Goal: Transaction & Acquisition: Purchase product/service

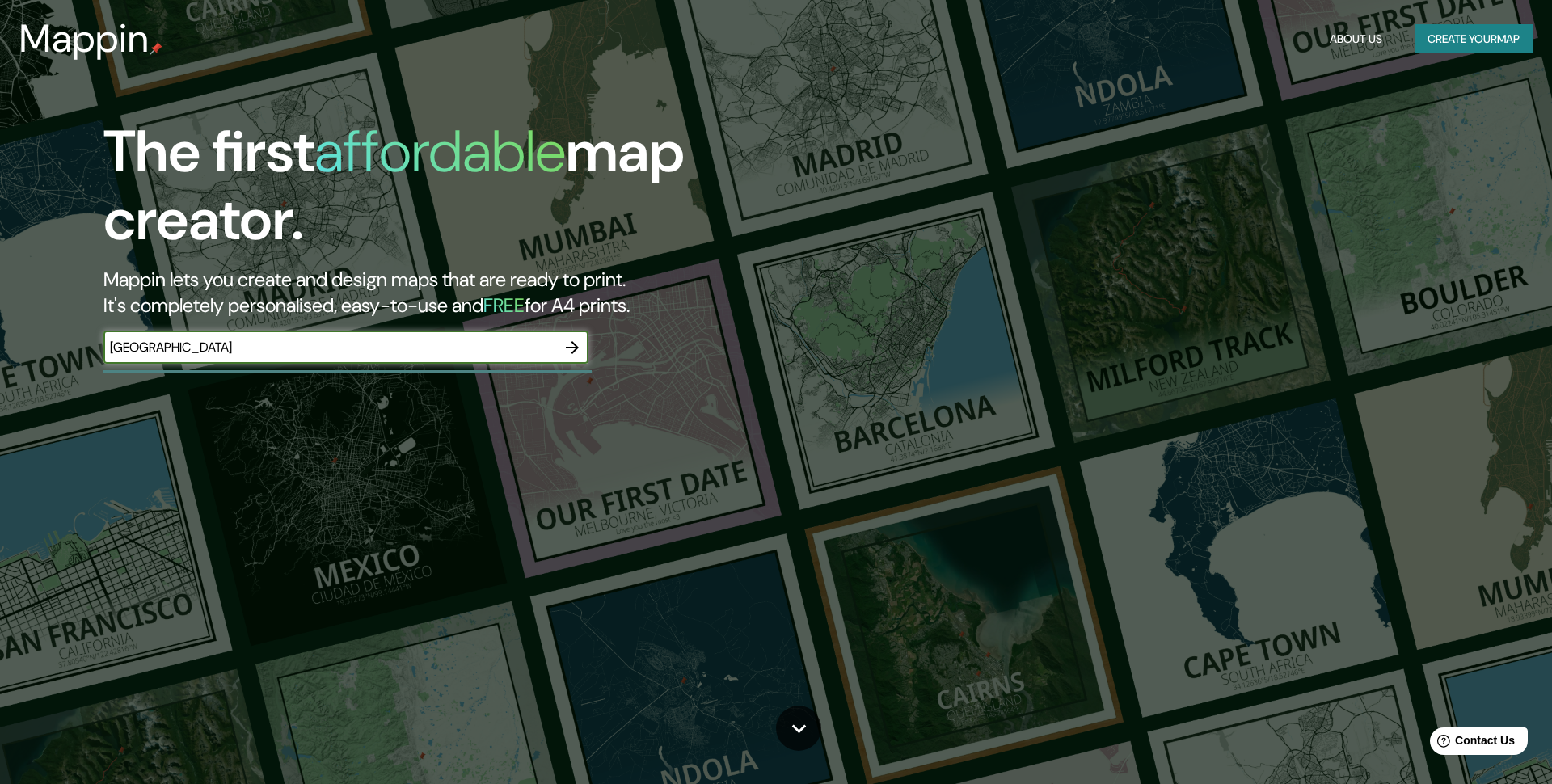
type input "[GEOGRAPHIC_DATA]"
click at [579, 348] on icon "button" at bounding box center [572, 347] width 19 height 19
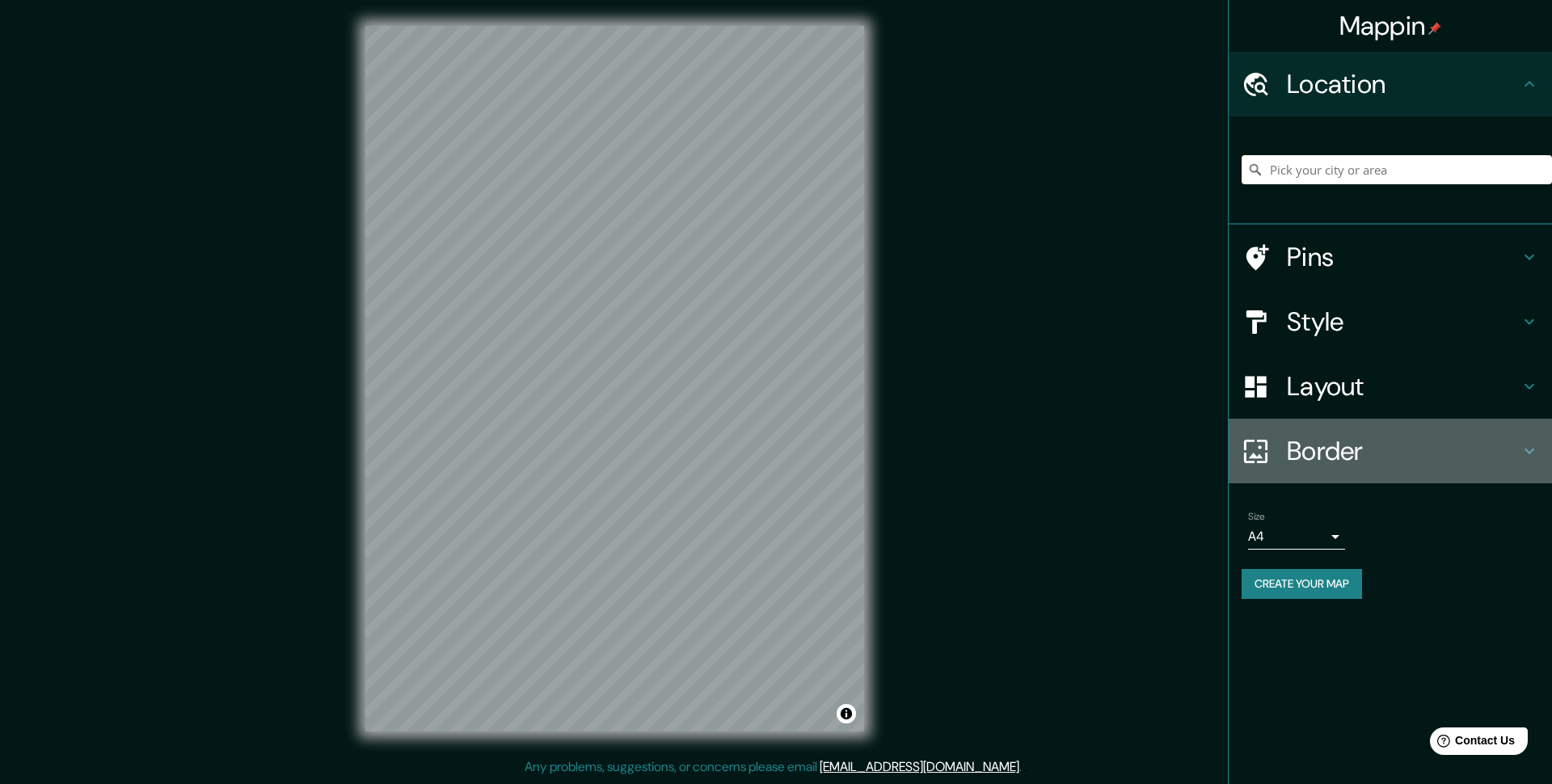
drag, startPoint x: 1275, startPoint y: 427, endPoint x: 1277, endPoint y: 438, distance: 11.2
click at [1276, 436] on div "Border" at bounding box center [1390, 451] width 323 height 65
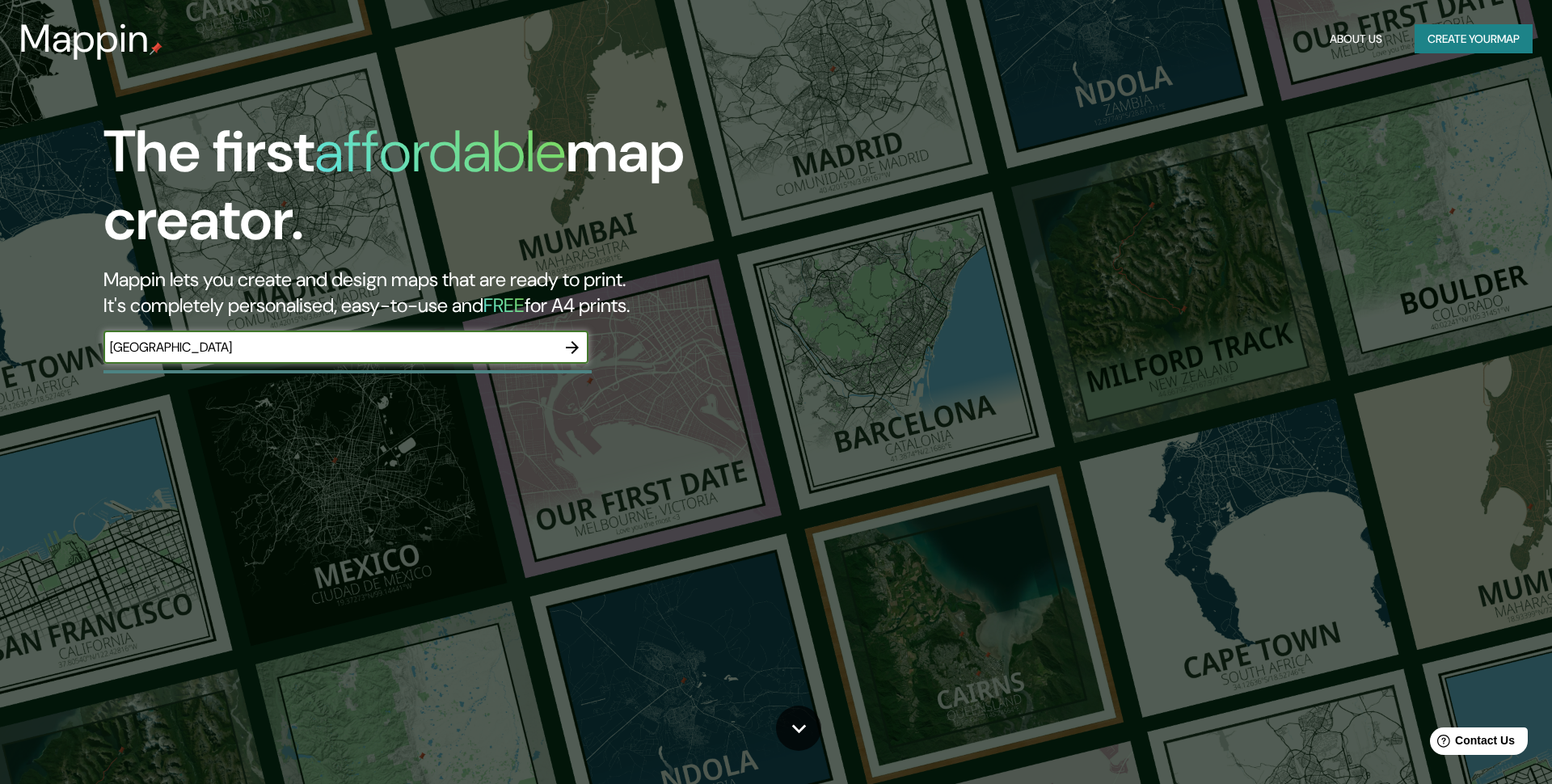
type input "london"
click at [574, 343] on icon "button" at bounding box center [572, 346] width 19 height 19
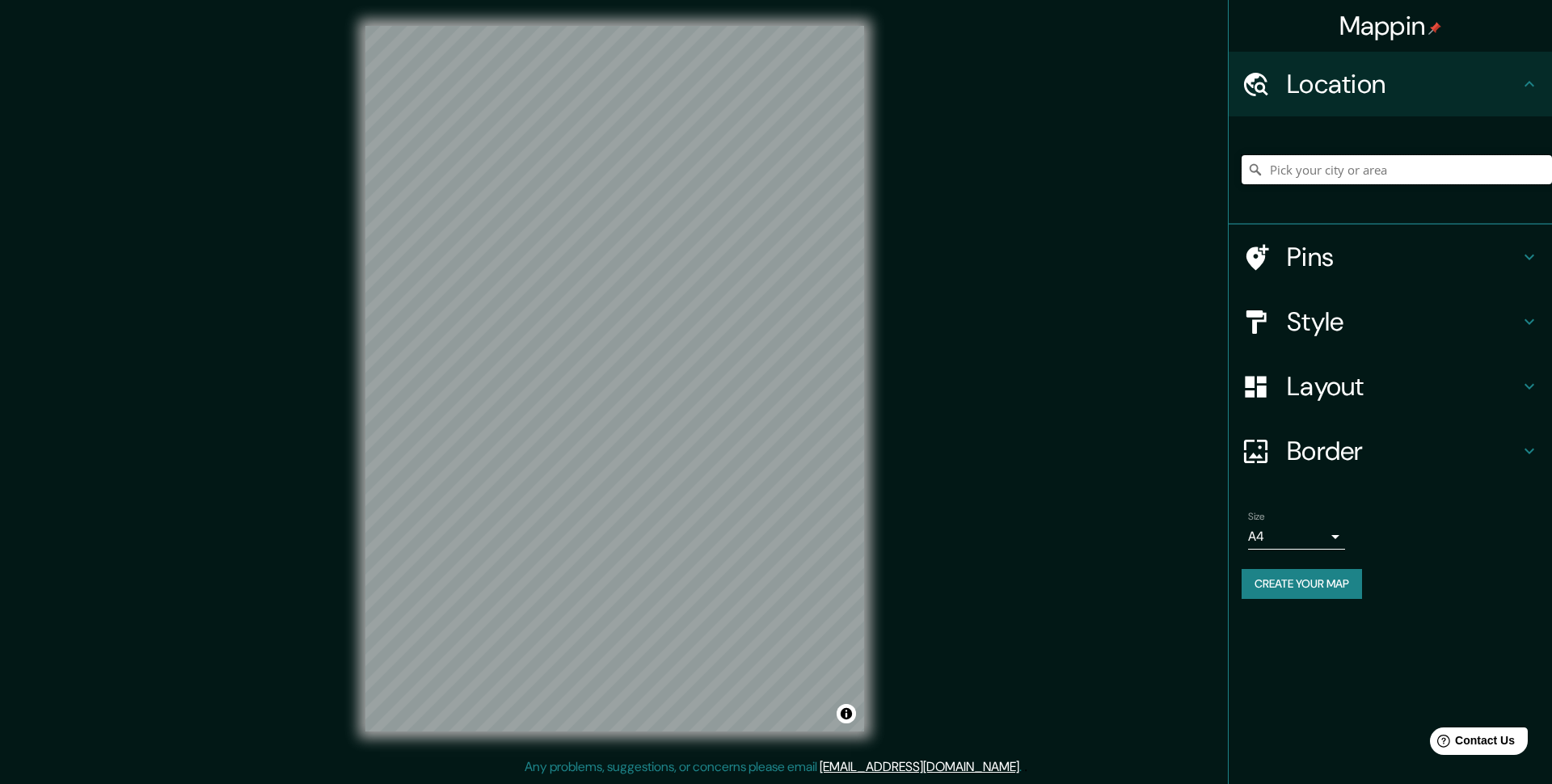
click at [1323, 171] on input "Pick your city or area" at bounding box center [1396, 169] width 311 height 29
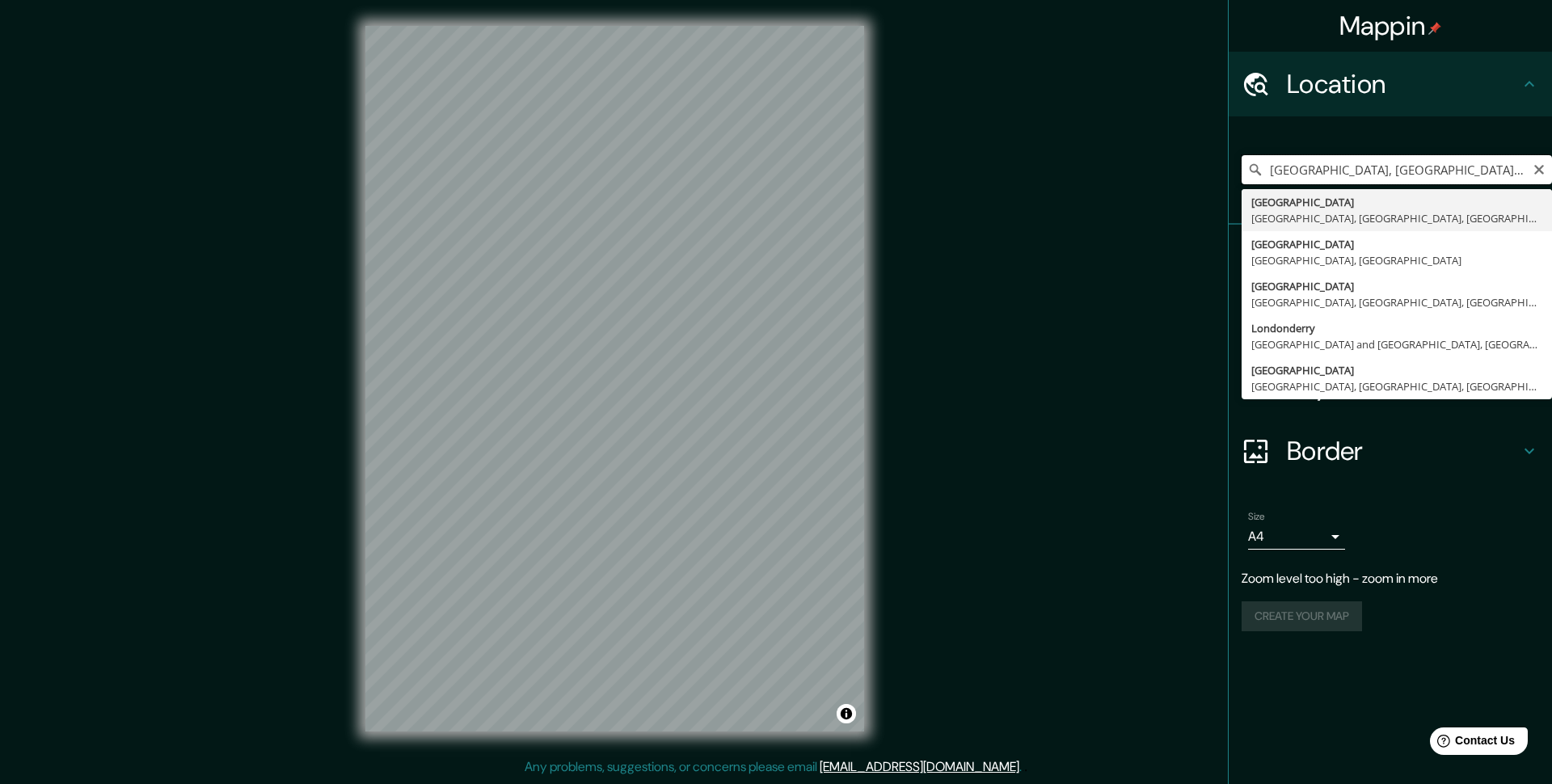
click at [1460, 165] on input "London, Greater London, England, United Kingdom" at bounding box center [1396, 169] width 311 height 29
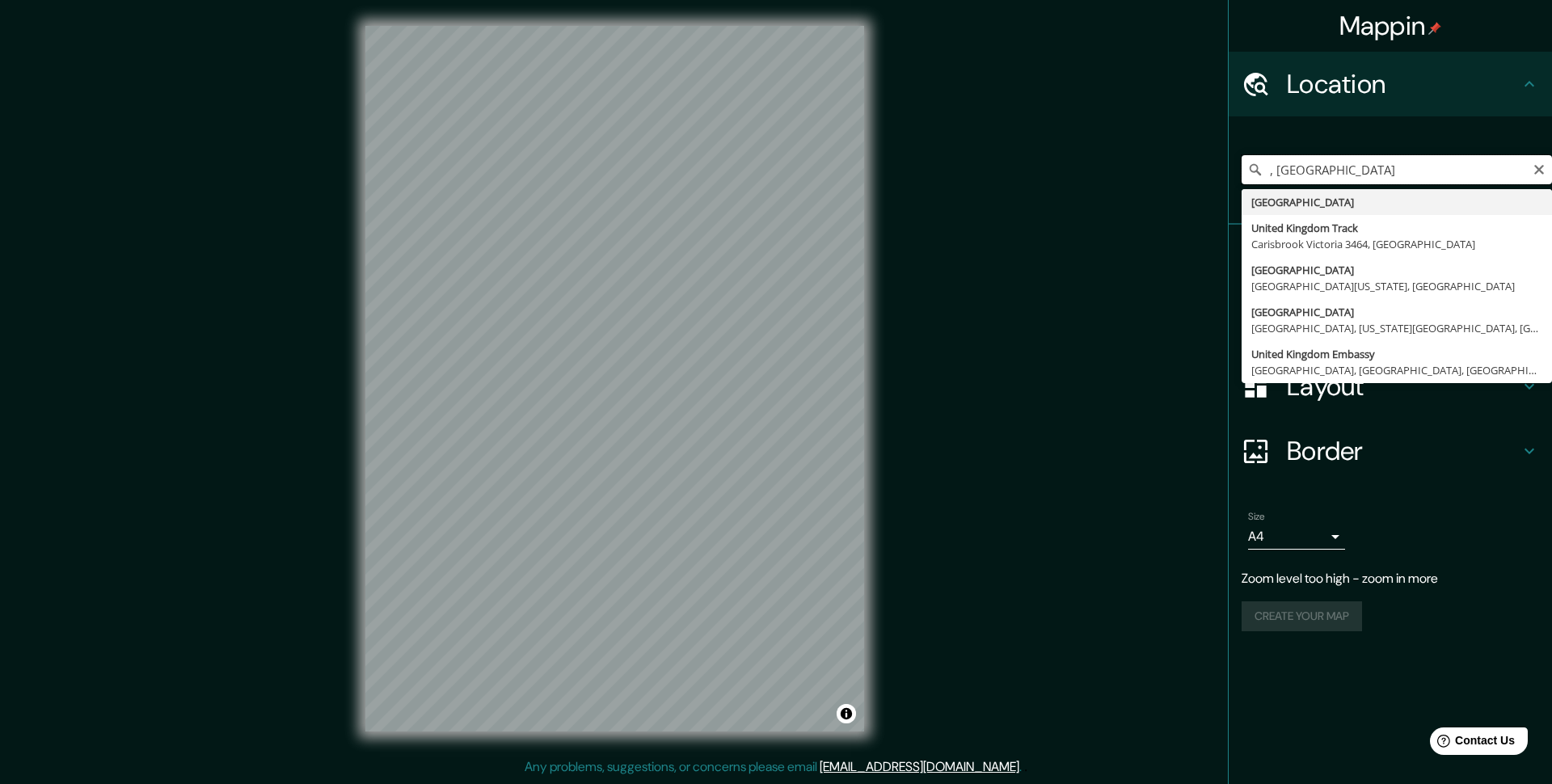
click at [1544, 176] on input ", United Kingdom" at bounding box center [1396, 169] width 311 height 29
type input ", United Kingdom"
click at [1539, 174] on icon "Clear" at bounding box center [1539, 169] width 13 height 13
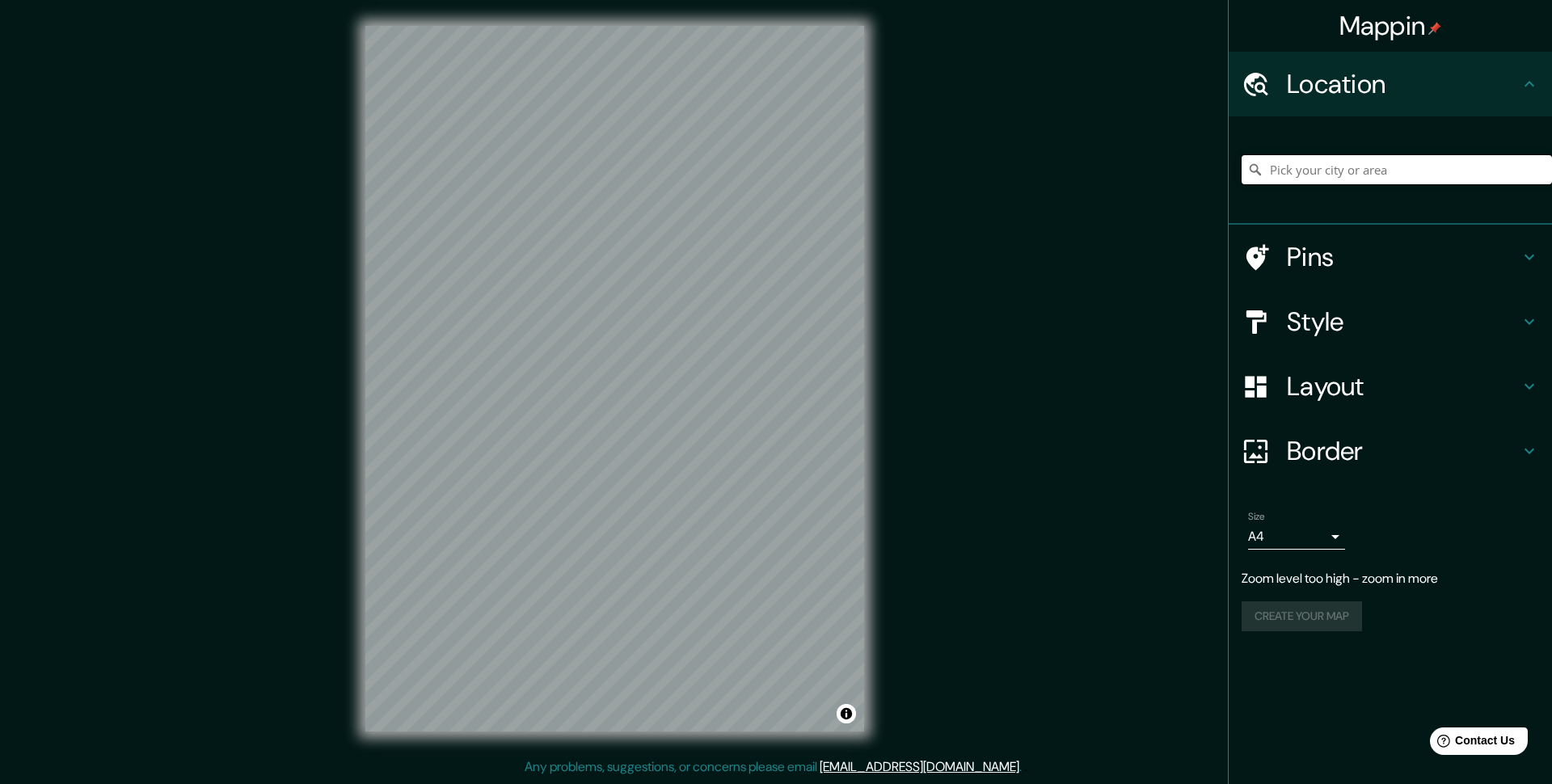
click at [1474, 169] on input "Pick your city or area" at bounding box center [1396, 169] width 311 height 29
drag, startPoint x: 1331, startPoint y: 470, endPoint x: 1327, endPoint y: 457, distance: 13.6
click at [1330, 466] on div "Border" at bounding box center [1390, 451] width 323 height 65
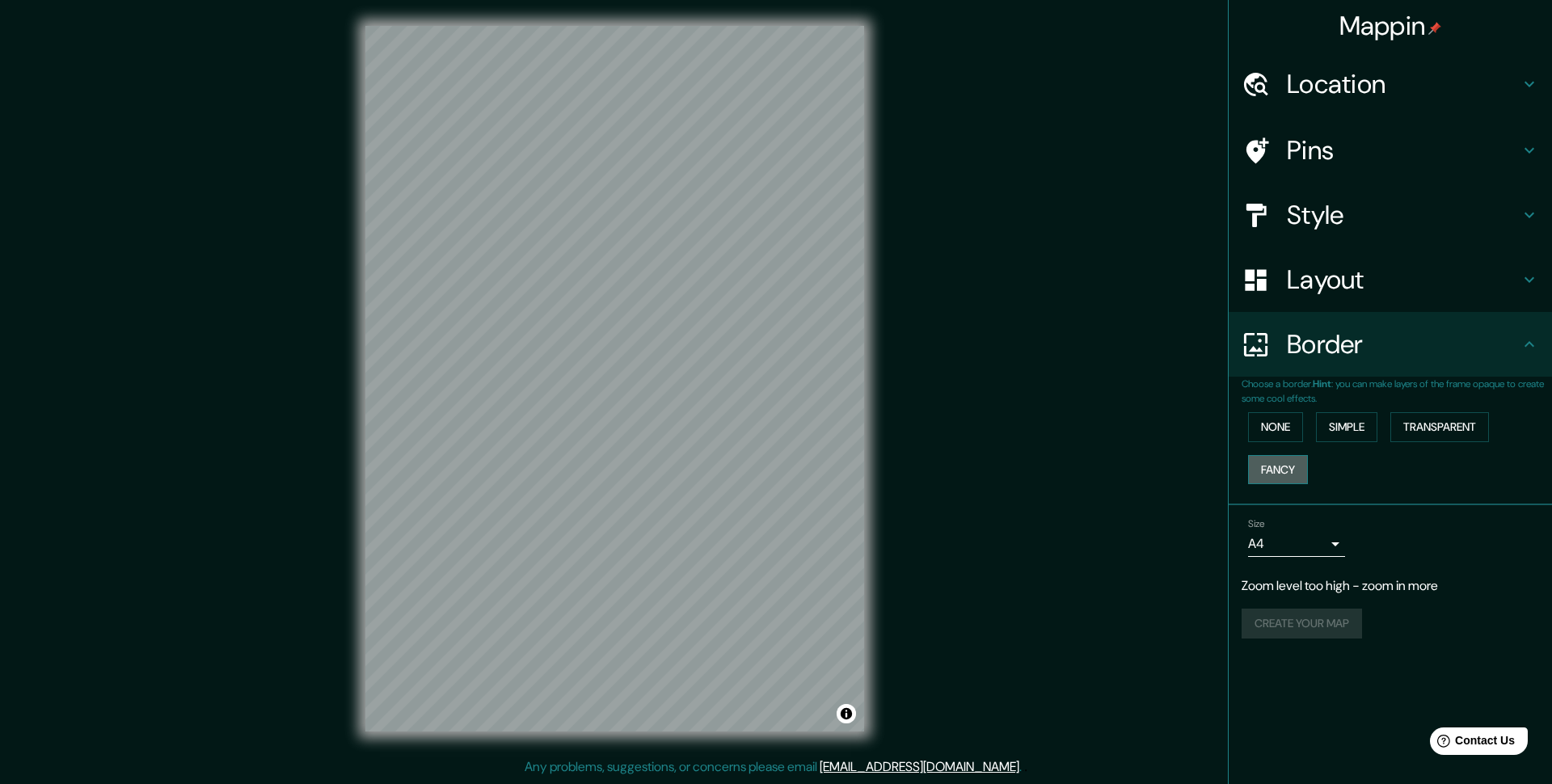
click at [1293, 463] on button "Fancy" at bounding box center [1277, 470] width 60 height 30
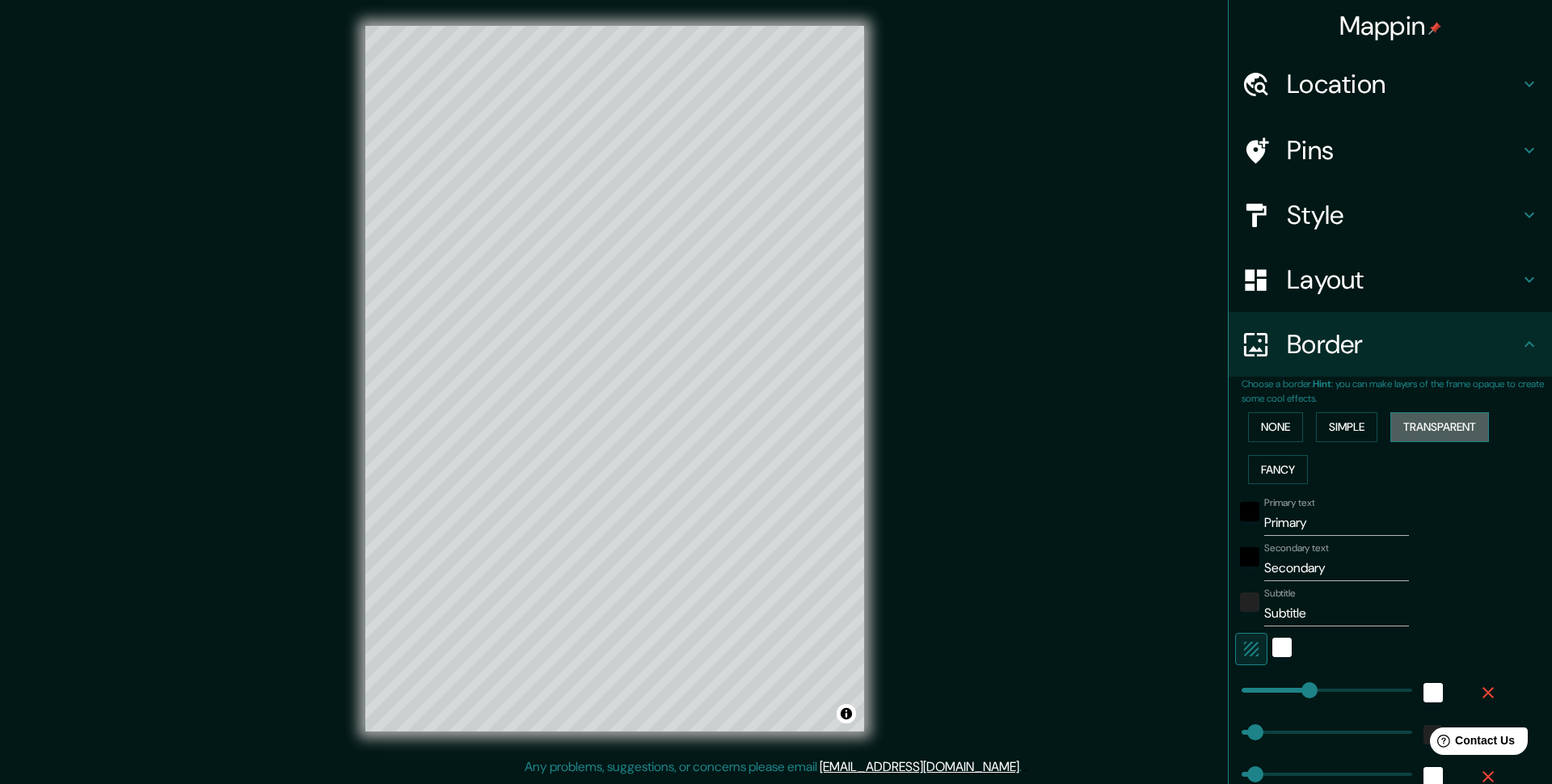
click at [1418, 419] on button "Transparent" at bounding box center [1440, 427] width 99 height 30
click at [1358, 430] on button "Simple" at bounding box center [1347, 427] width 61 height 30
click at [1416, 423] on button "Transparent" at bounding box center [1440, 427] width 99 height 30
click at [1278, 416] on button "None" at bounding box center [1275, 427] width 55 height 30
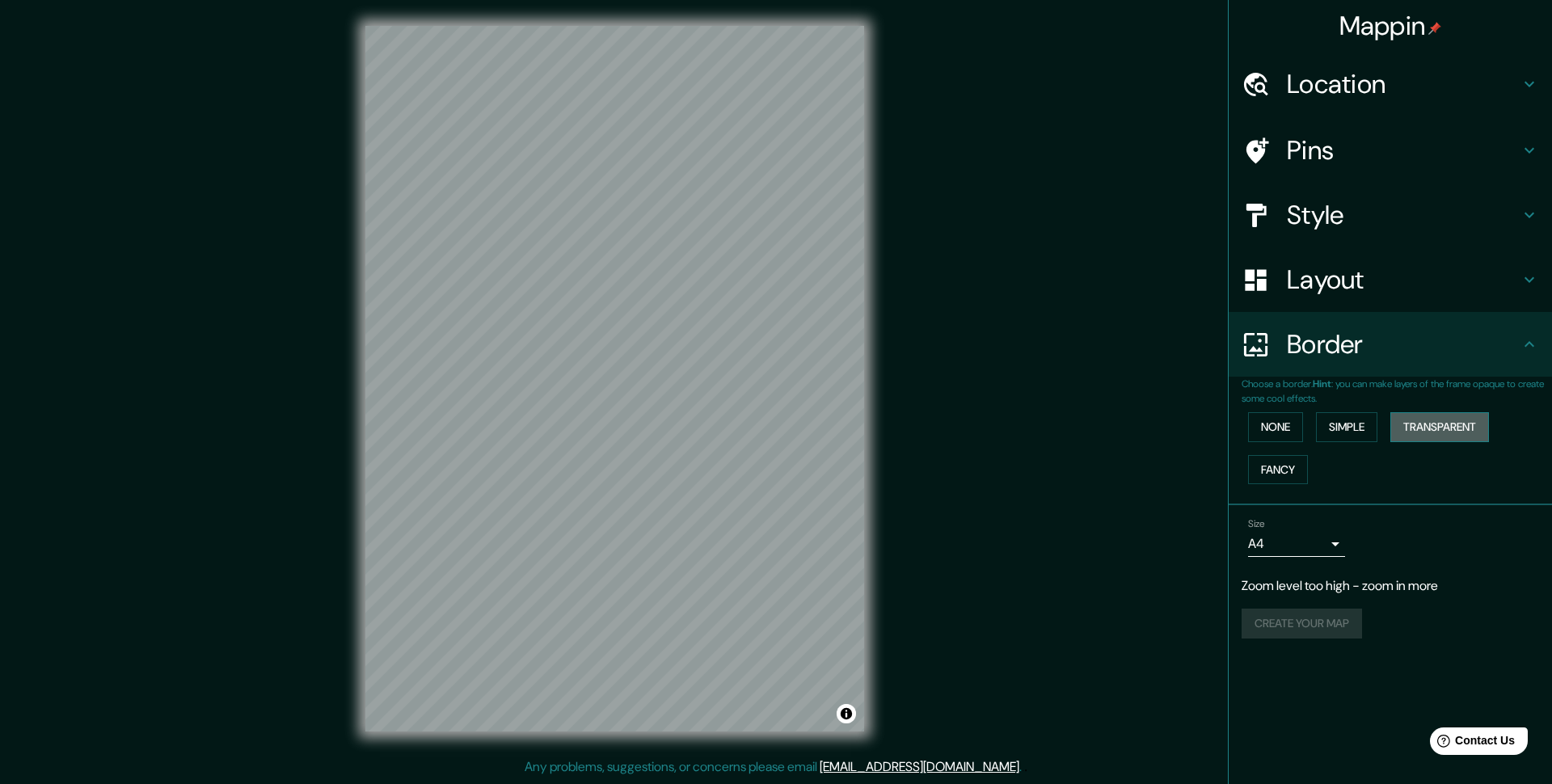
click at [1441, 420] on button "Transparent" at bounding box center [1440, 427] width 99 height 30
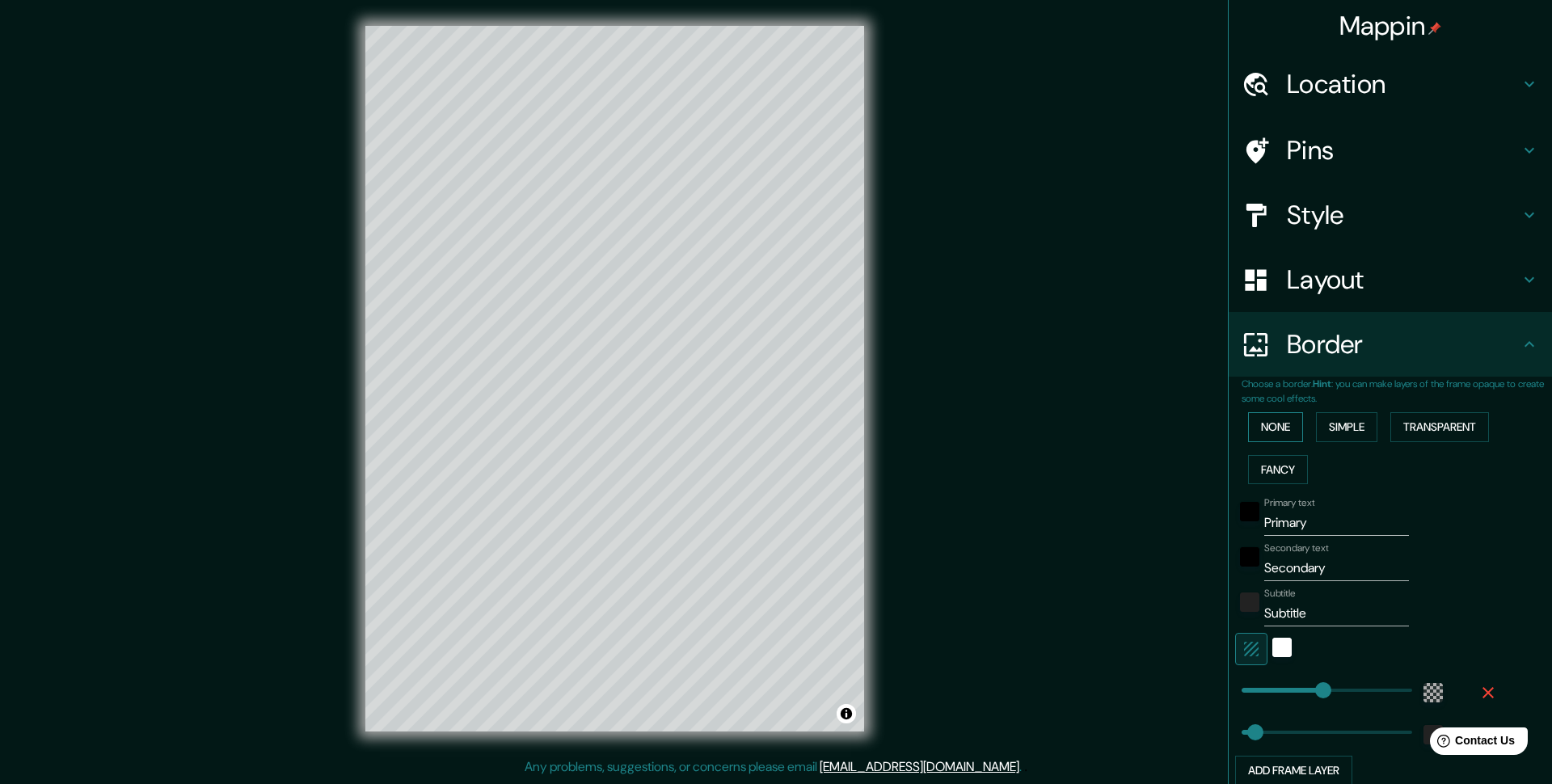
click at [1289, 428] on button "None" at bounding box center [1275, 427] width 55 height 30
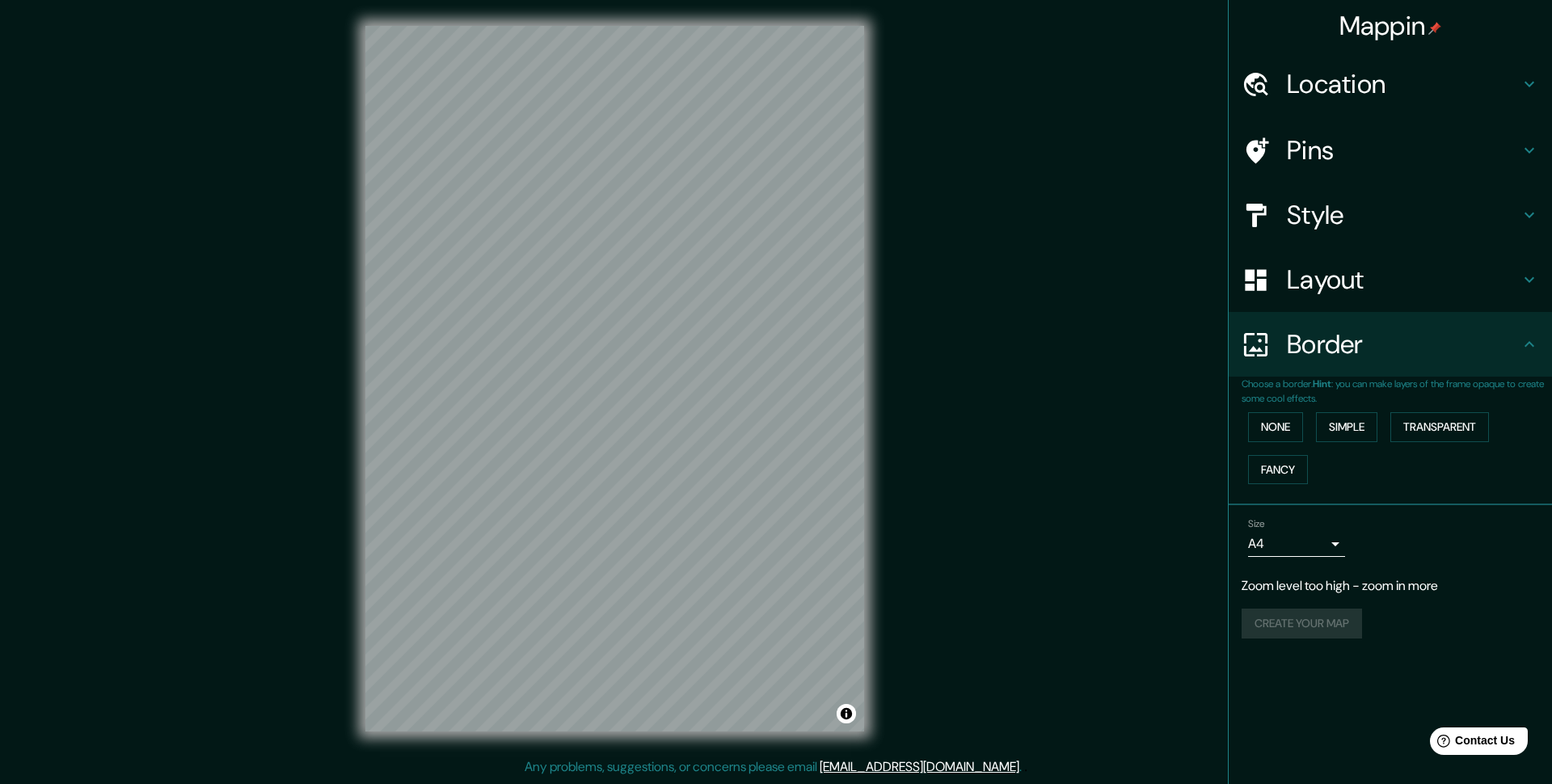
click at [1293, 224] on h4 "Style" at bounding box center [1404, 214] width 233 height 32
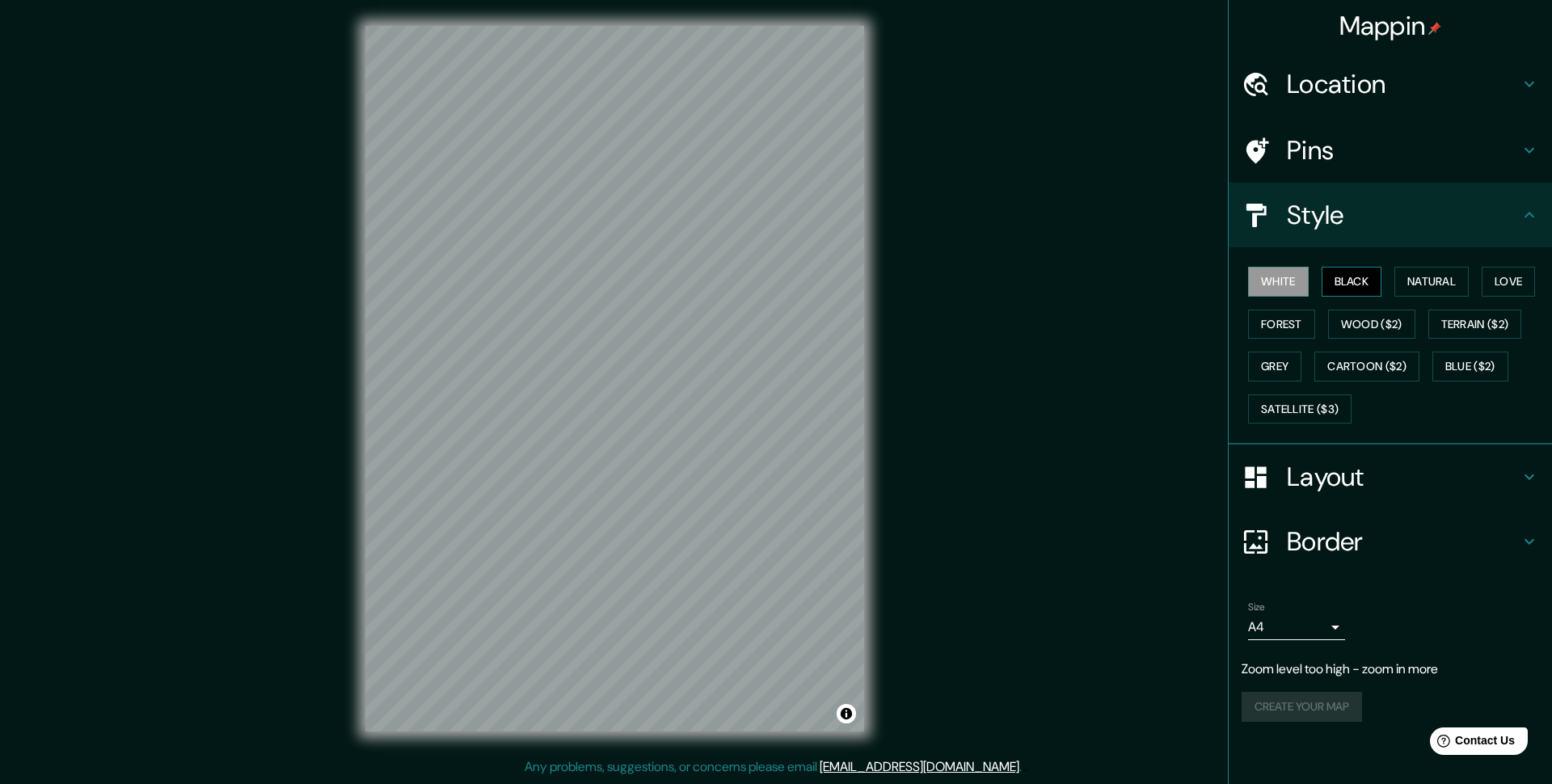
click at [1350, 276] on button "Black" at bounding box center [1352, 281] width 60 height 30
click at [1468, 283] on button "Natural" at bounding box center [1431, 281] width 74 height 30
click at [1502, 281] on button "Love" at bounding box center [1508, 281] width 53 height 30
click at [1272, 372] on button "Grey" at bounding box center [1274, 366] width 53 height 30
click at [1283, 317] on button "Forest" at bounding box center [1281, 324] width 67 height 30
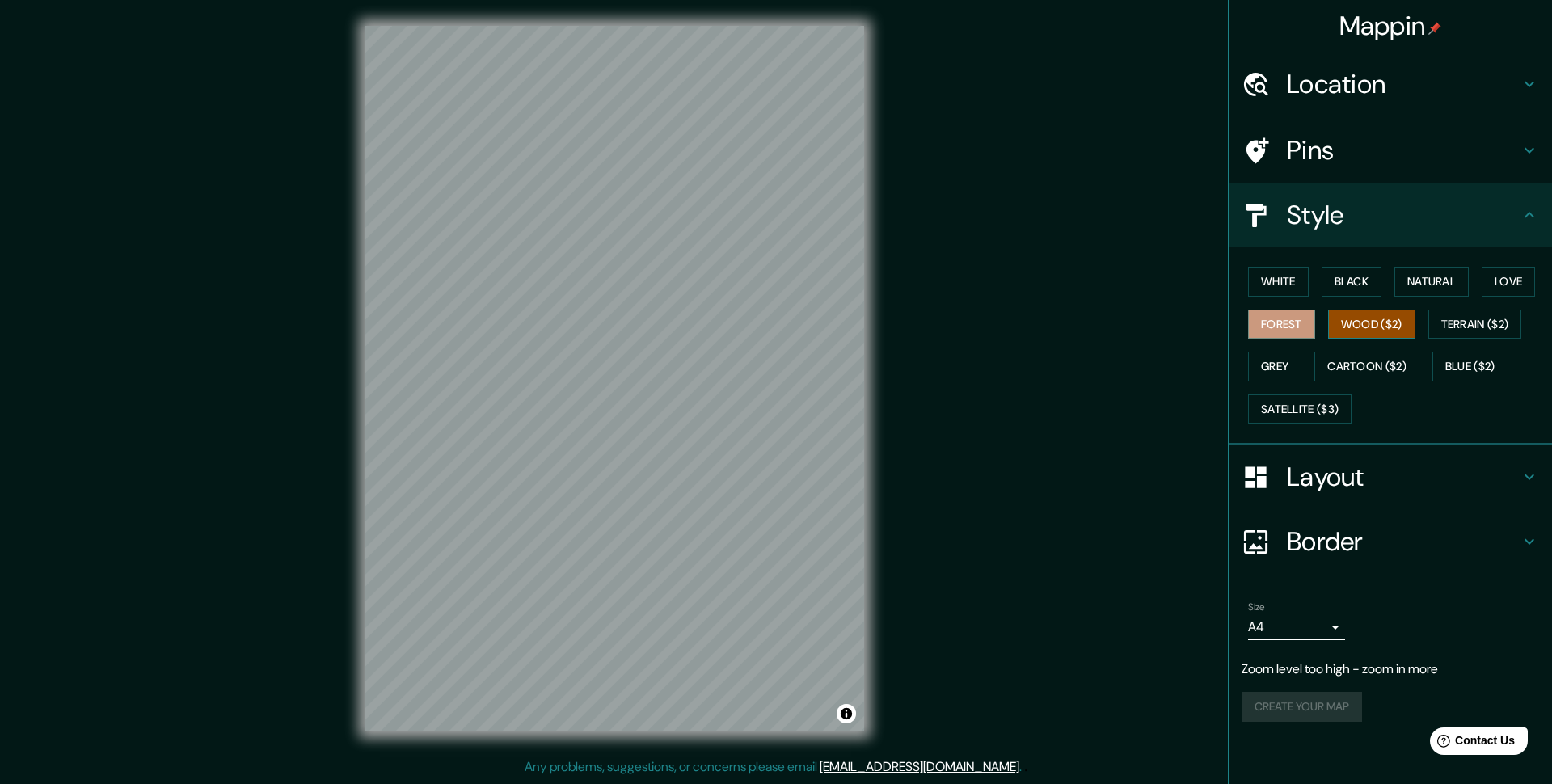
click at [1356, 316] on button "Wood ($2)" at bounding box center [1372, 324] width 87 height 30
click at [1366, 280] on button "Black" at bounding box center [1352, 281] width 60 height 30
click at [1452, 270] on button "Natural" at bounding box center [1431, 281] width 74 height 30
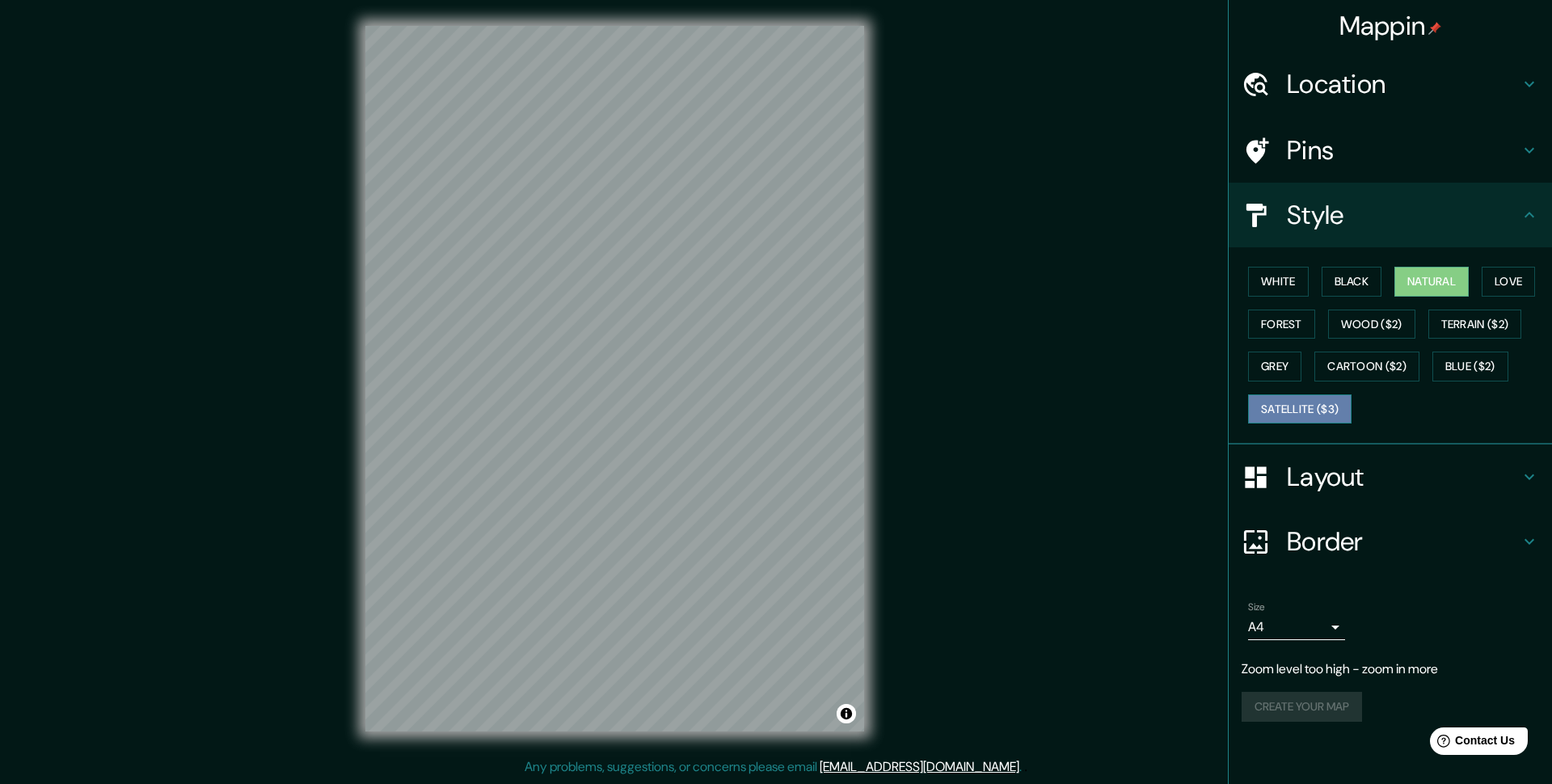
click at [1286, 402] on button "Satellite ($3)" at bounding box center [1299, 409] width 104 height 30
click at [1426, 274] on button "Natural" at bounding box center [1431, 281] width 74 height 30
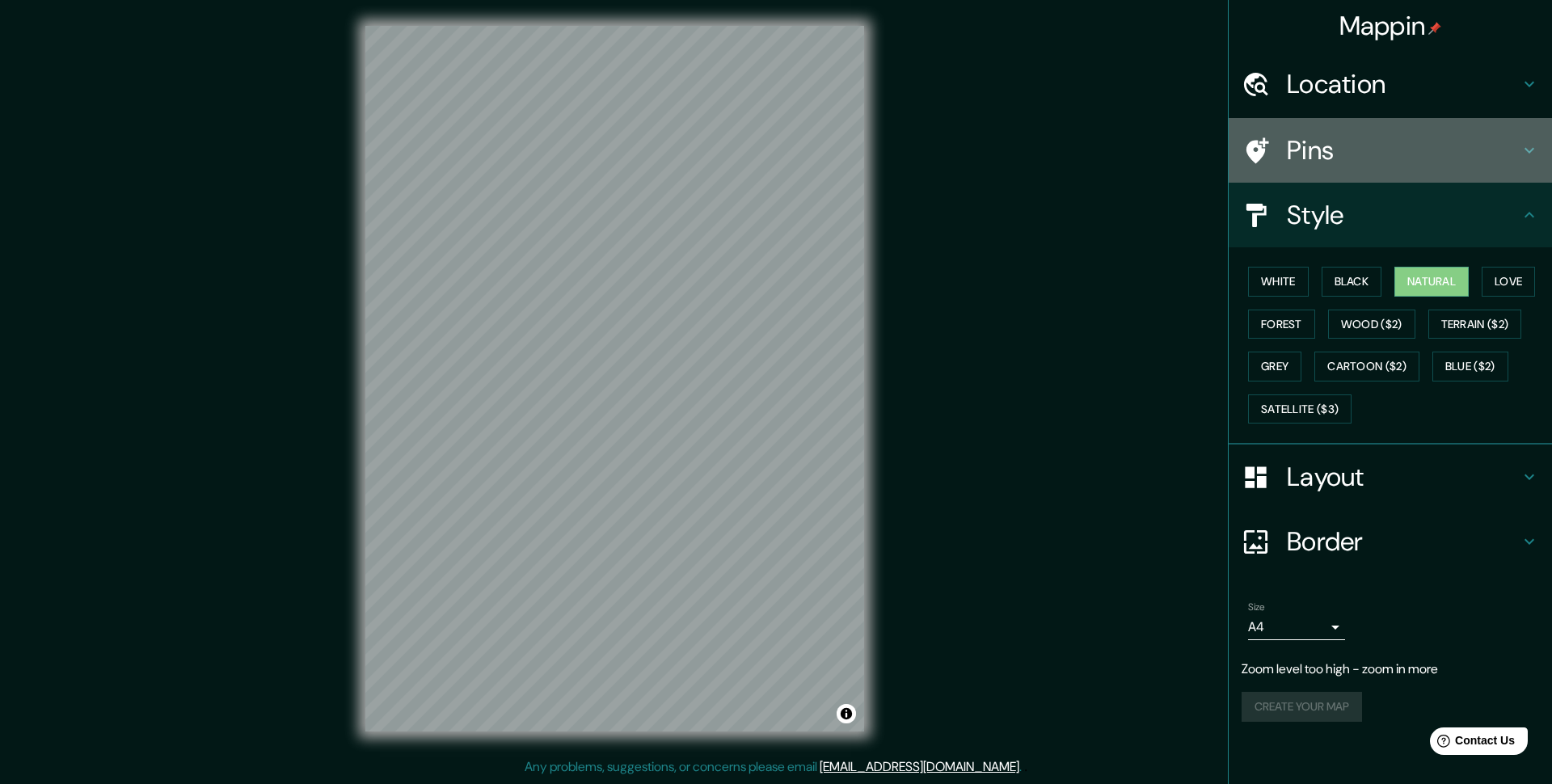
click at [1340, 150] on h4 "Pins" at bounding box center [1404, 149] width 233 height 32
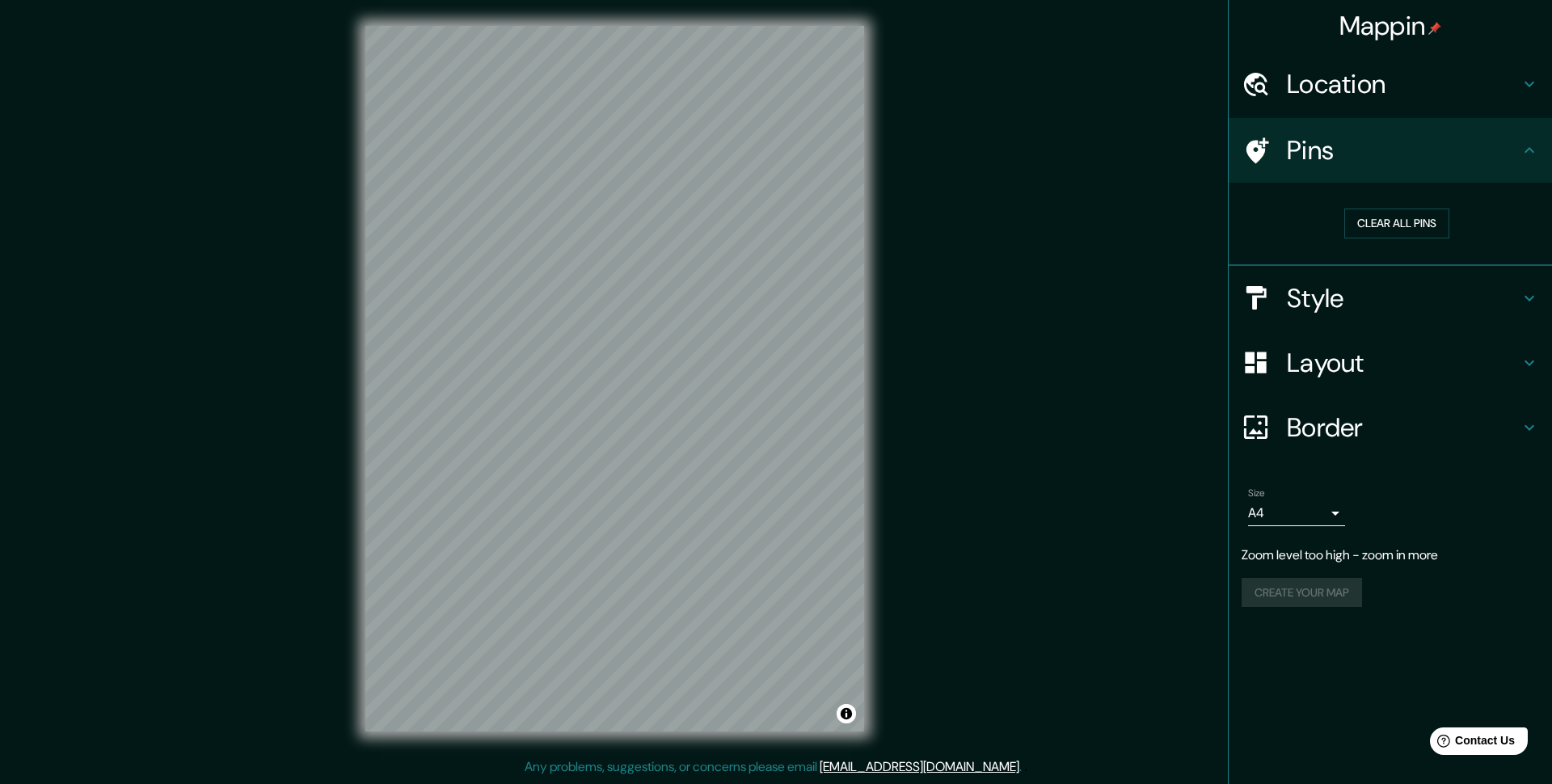
click at [1142, 230] on div "Mappin Location Greece Greece Greece New York, United States Greece's Point Bro…" at bounding box center [776, 391] width 1552 height 783
click at [1131, 293] on div "Mappin Location Greece Greece Greece New York, United States Greece's Point Bro…" at bounding box center [776, 391] width 1552 height 783
click at [1131, 306] on div "Mappin Location Greece Greece Greece New York, United States Greece's Point Bro…" at bounding box center [776, 391] width 1552 height 783
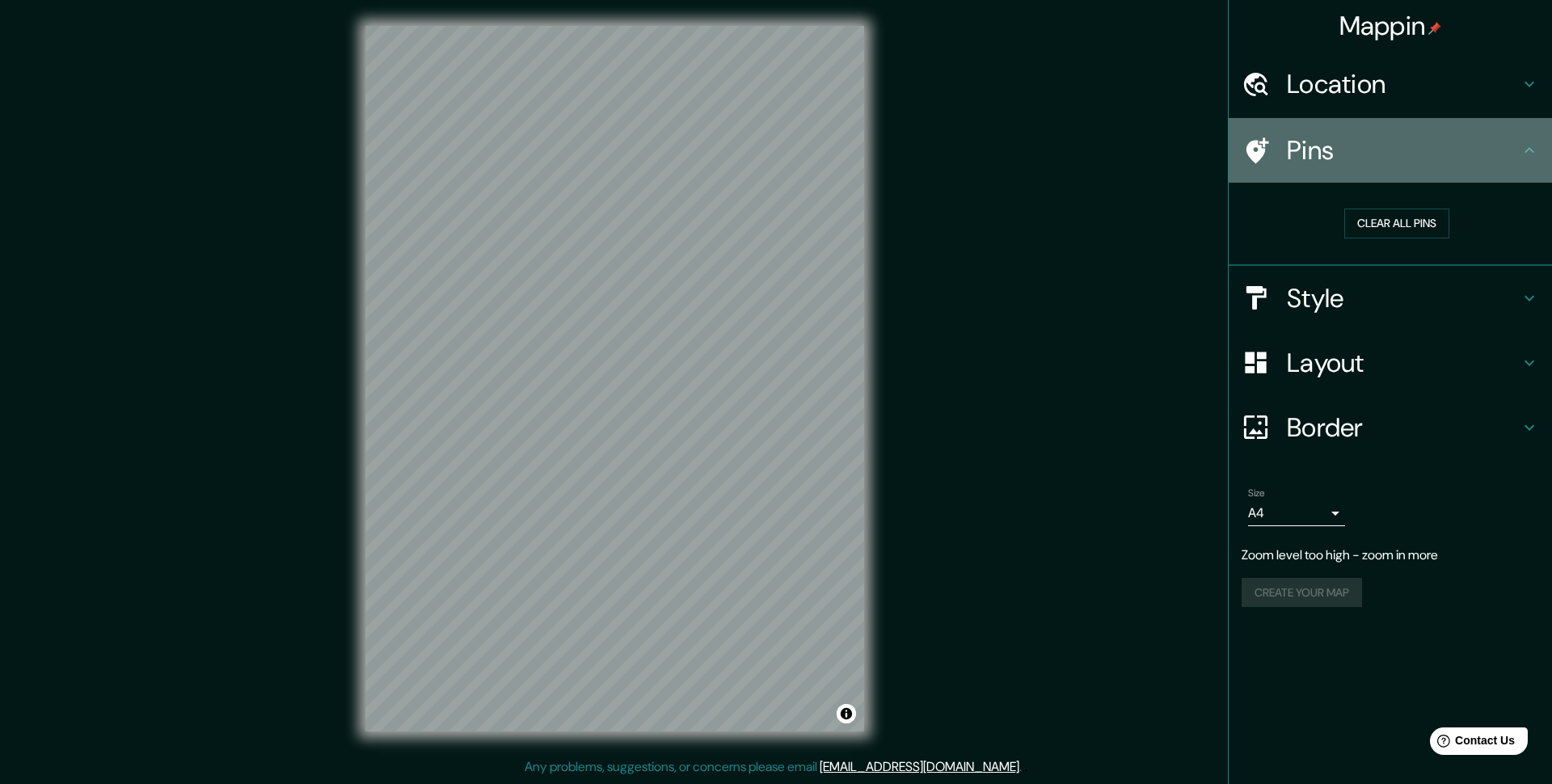
click at [1364, 161] on h4 "Pins" at bounding box center [1404, 149] width 233 height 32
click at [1527, 150] on icon at bounding box center [1529, 150] width 10 height 5
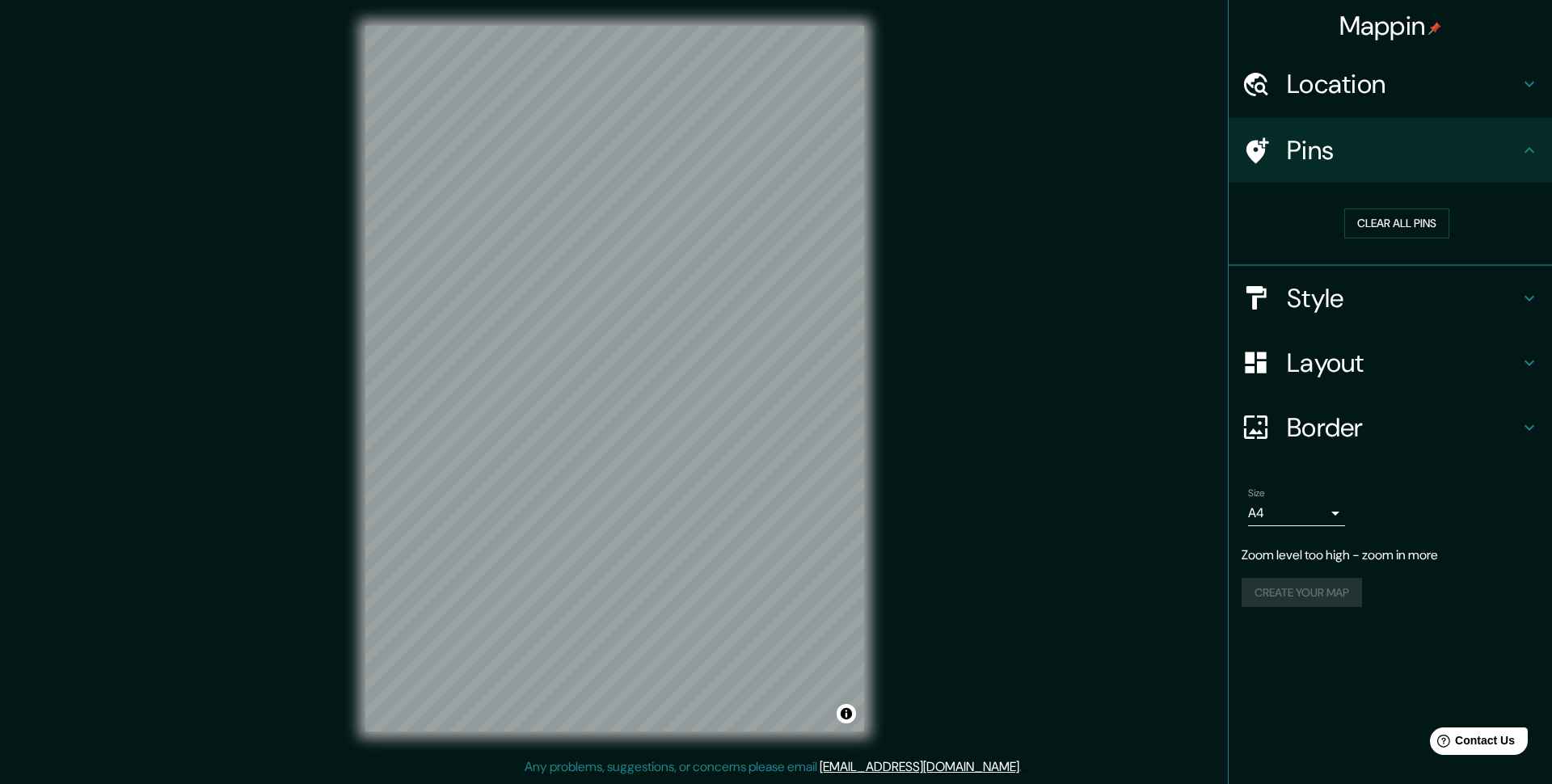
click at [1530, 145] on icon at bounding box center [1529, 150] width 19 height 19
click at [1304, 99] on h4 "Location" at bounding box center [1404, 83] width 233 height 32
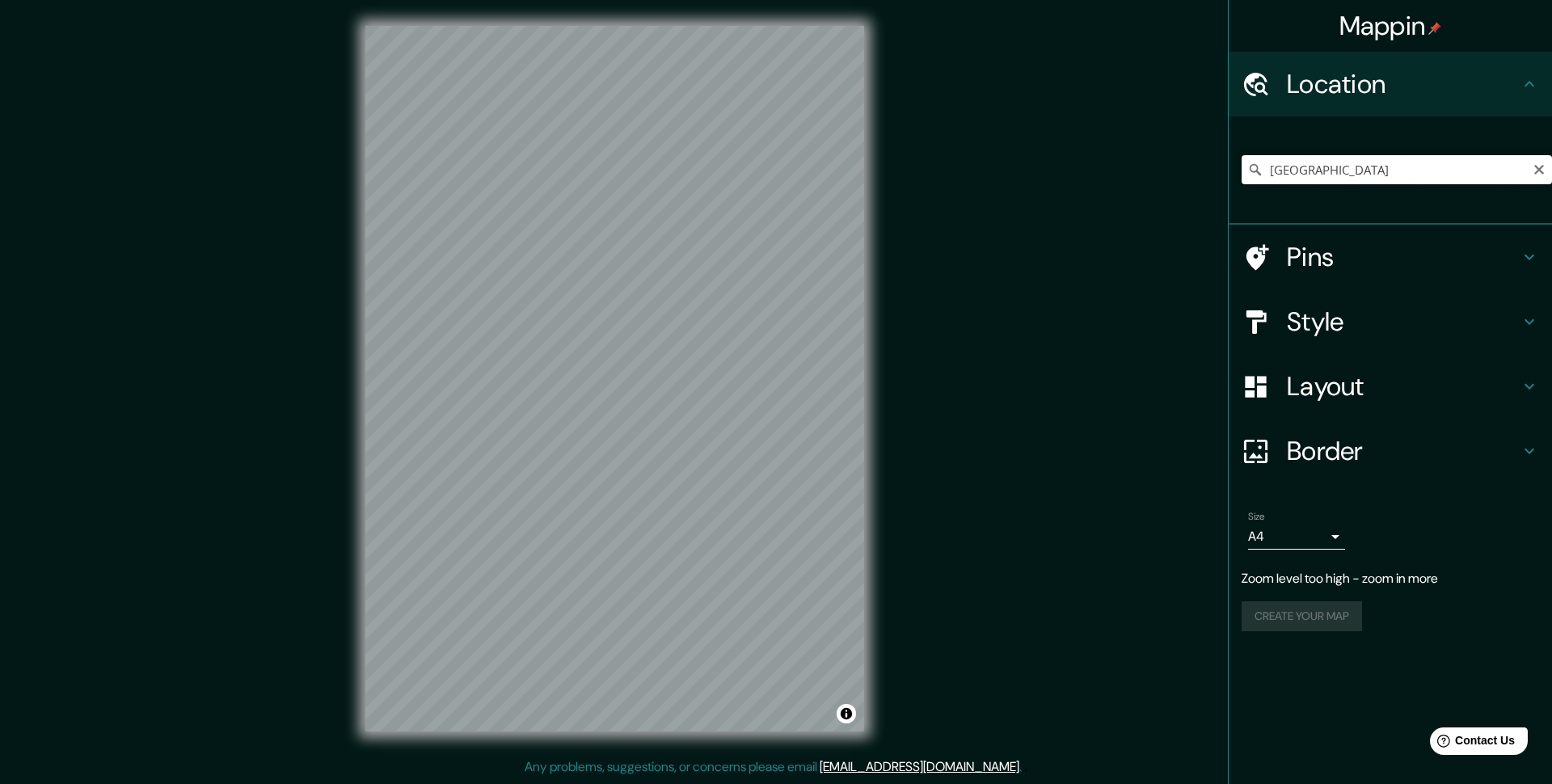
click at [1334, 172] on input "Greece" at bounding box center [1396, 169] width 311 height 29
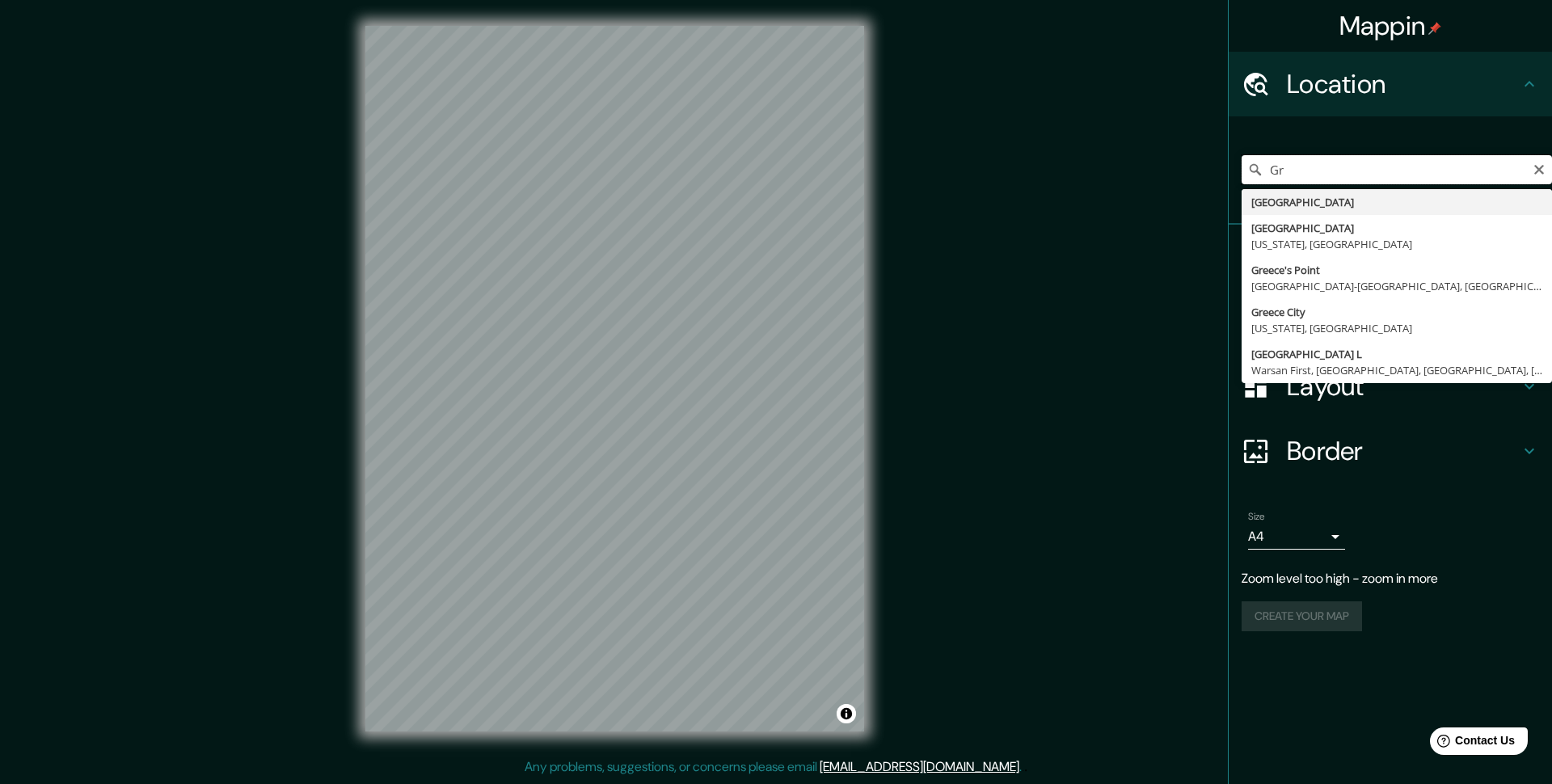
type input "G"
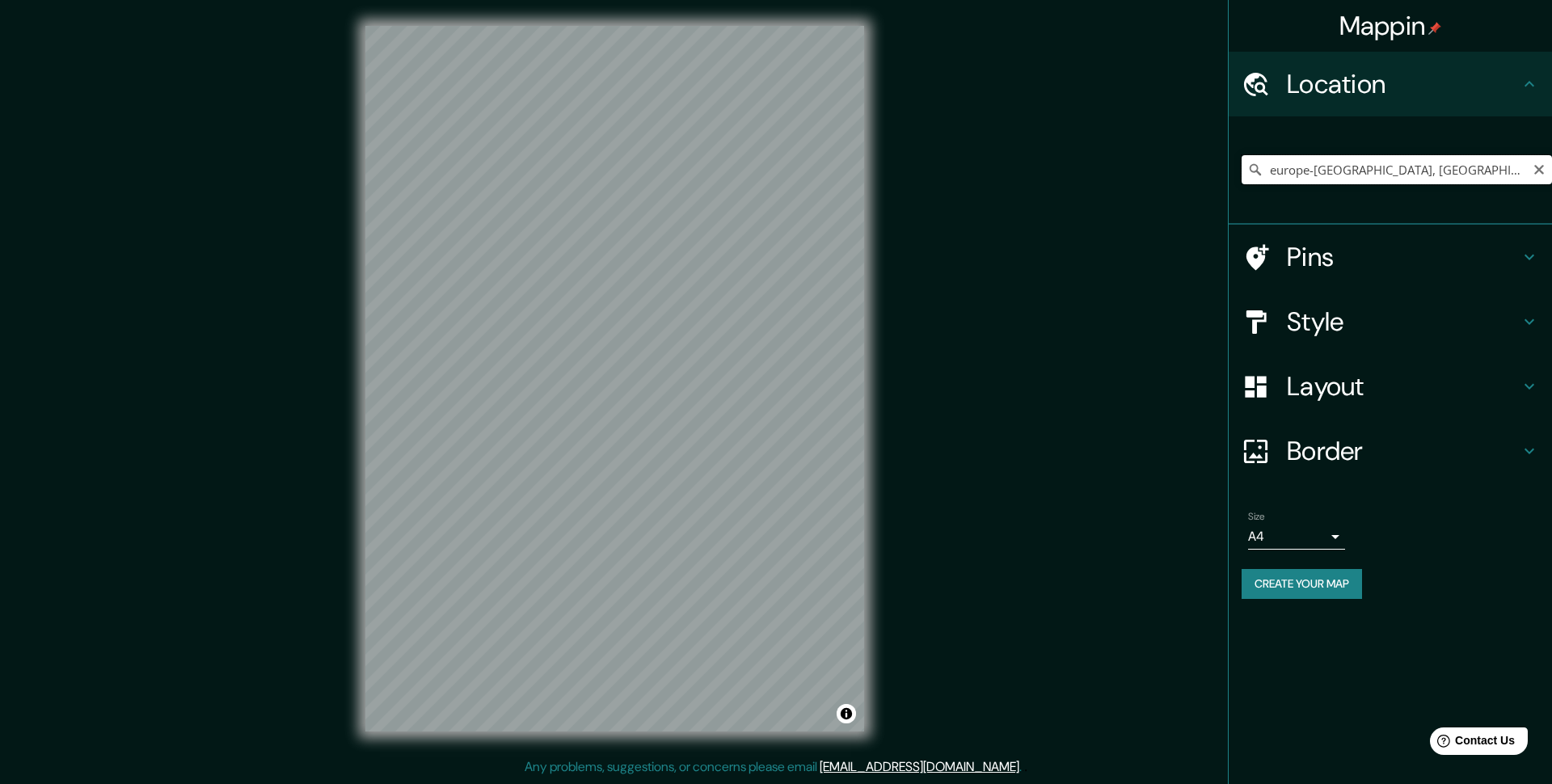
click at [1524, 176] on input "europe-remicourt, Saint-Quentin, Aisne, France" at bounding box center [1396, 169] width 311 height 29
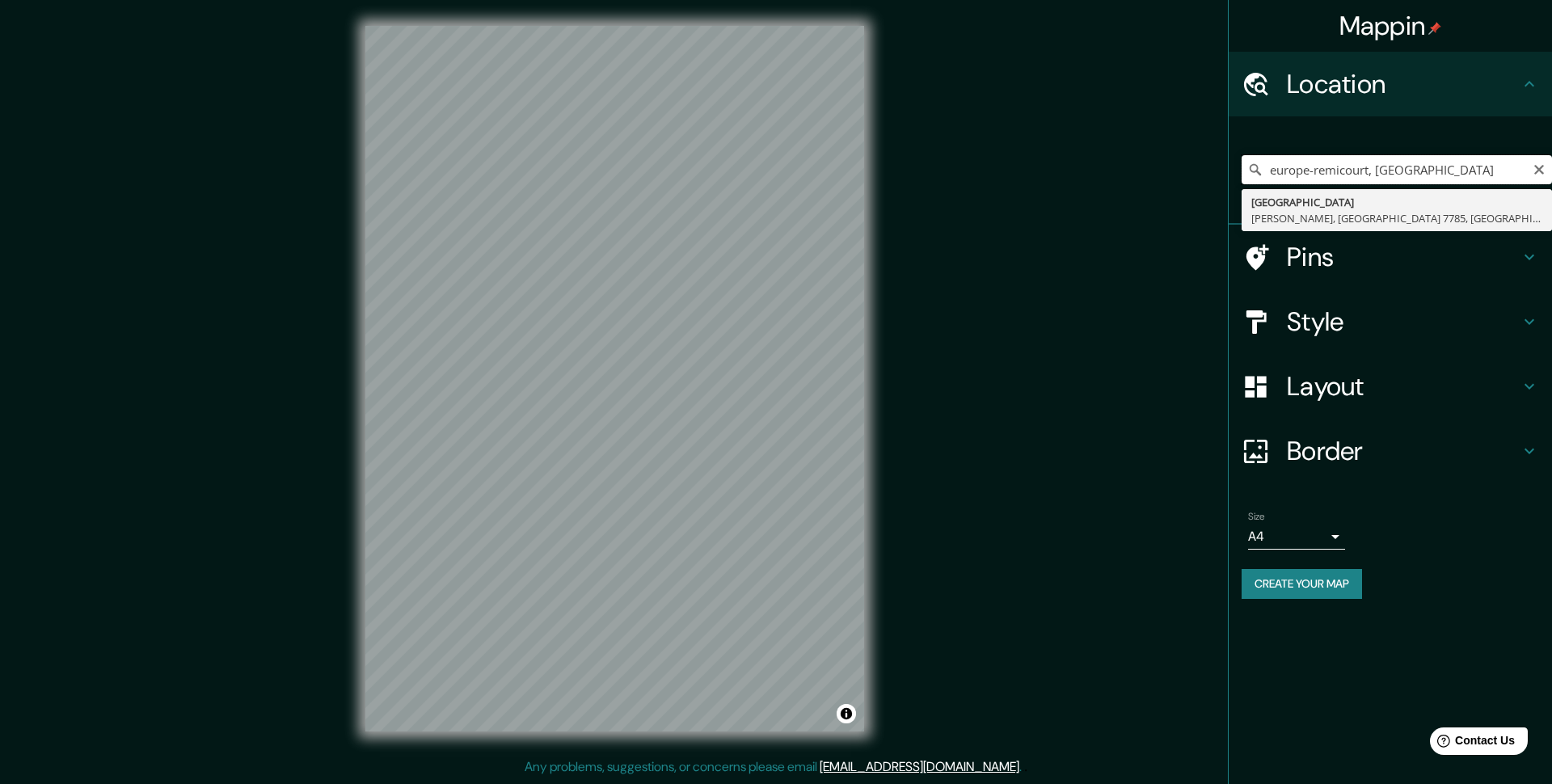
click at [1519, 162] on input "europe-remicourt, Saint-Quentince" at bounding box center [1396, 169] width 311 height 29
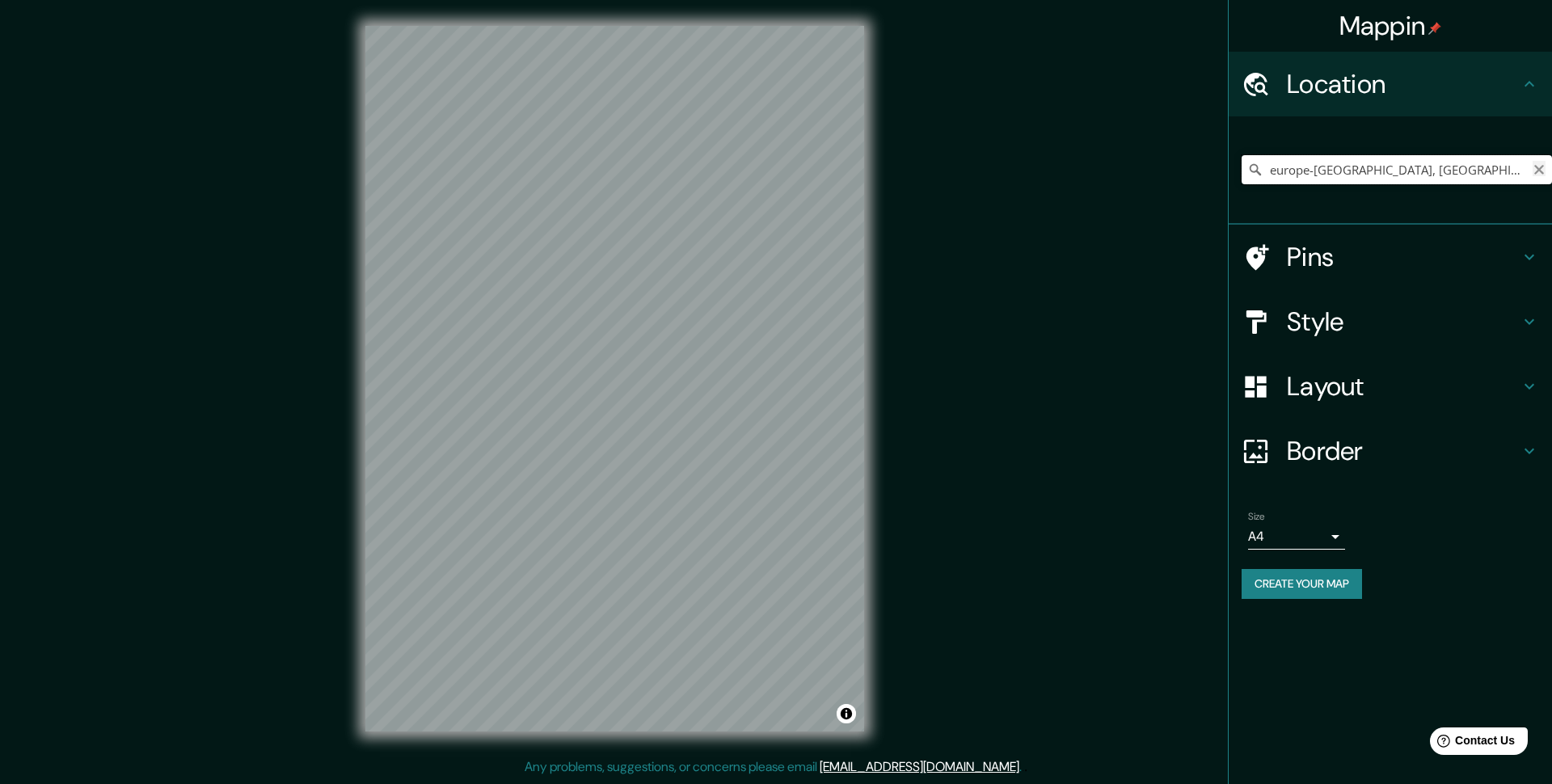
type input "europe-remicourt, Saint-Quentin, Aisne, France"
click at [1537, 169] on icon "Clear" at bounding box center [1539, 169] width 10 height 10
click at [1350, 171] on input "France" at bounding box center [1396, 169] width 311 height 29
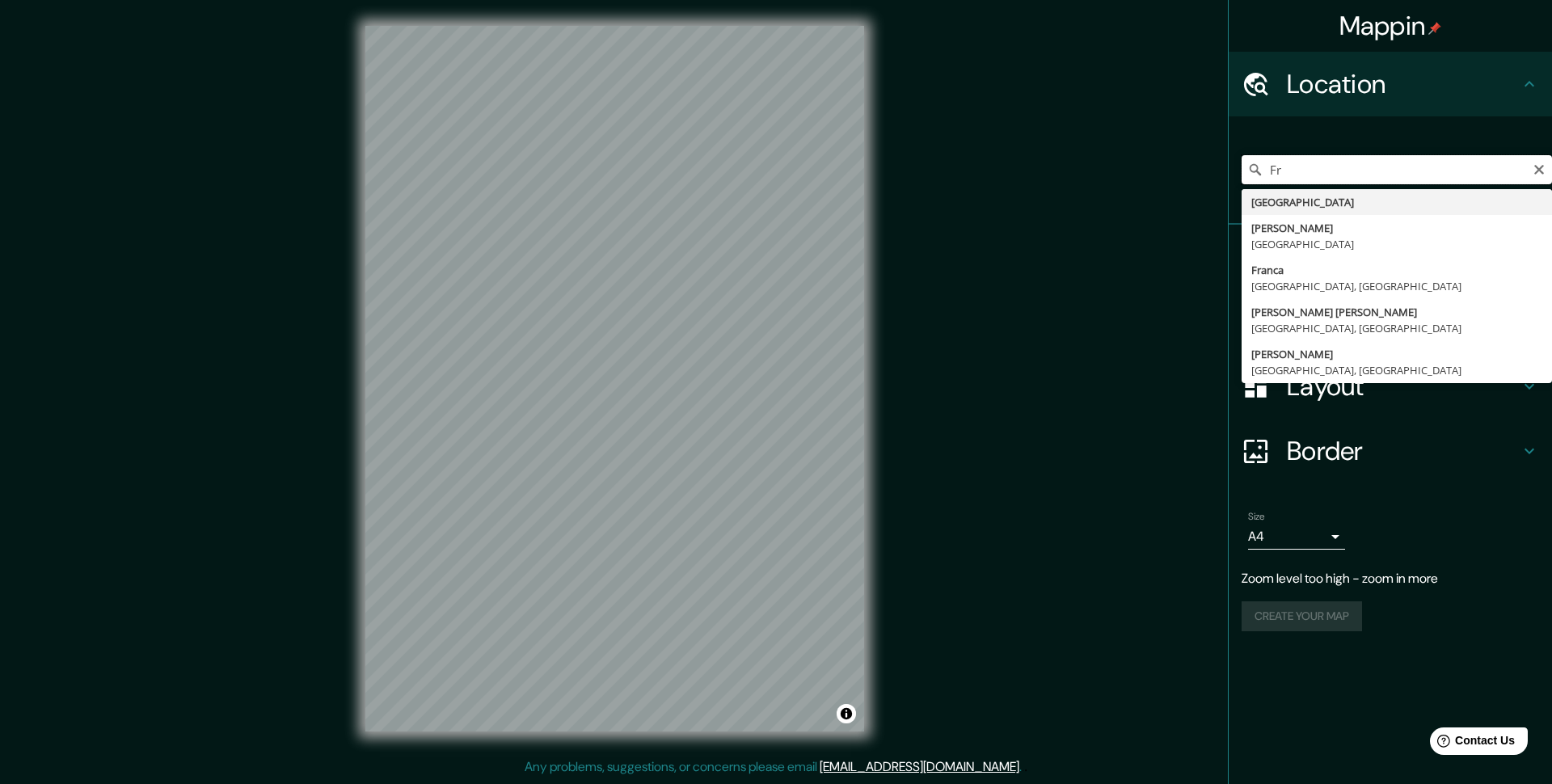
type input "F"
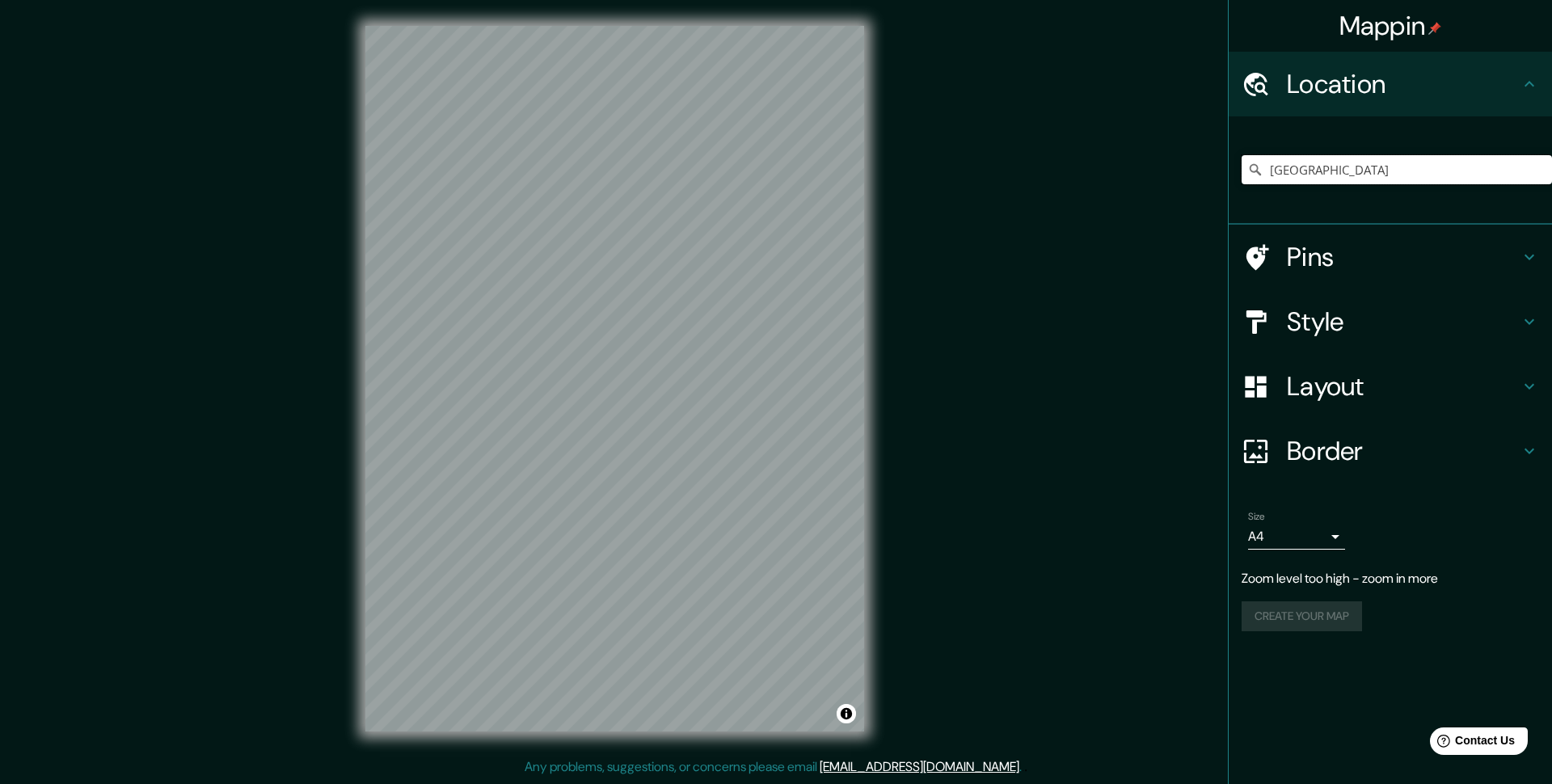
type input "Greece"
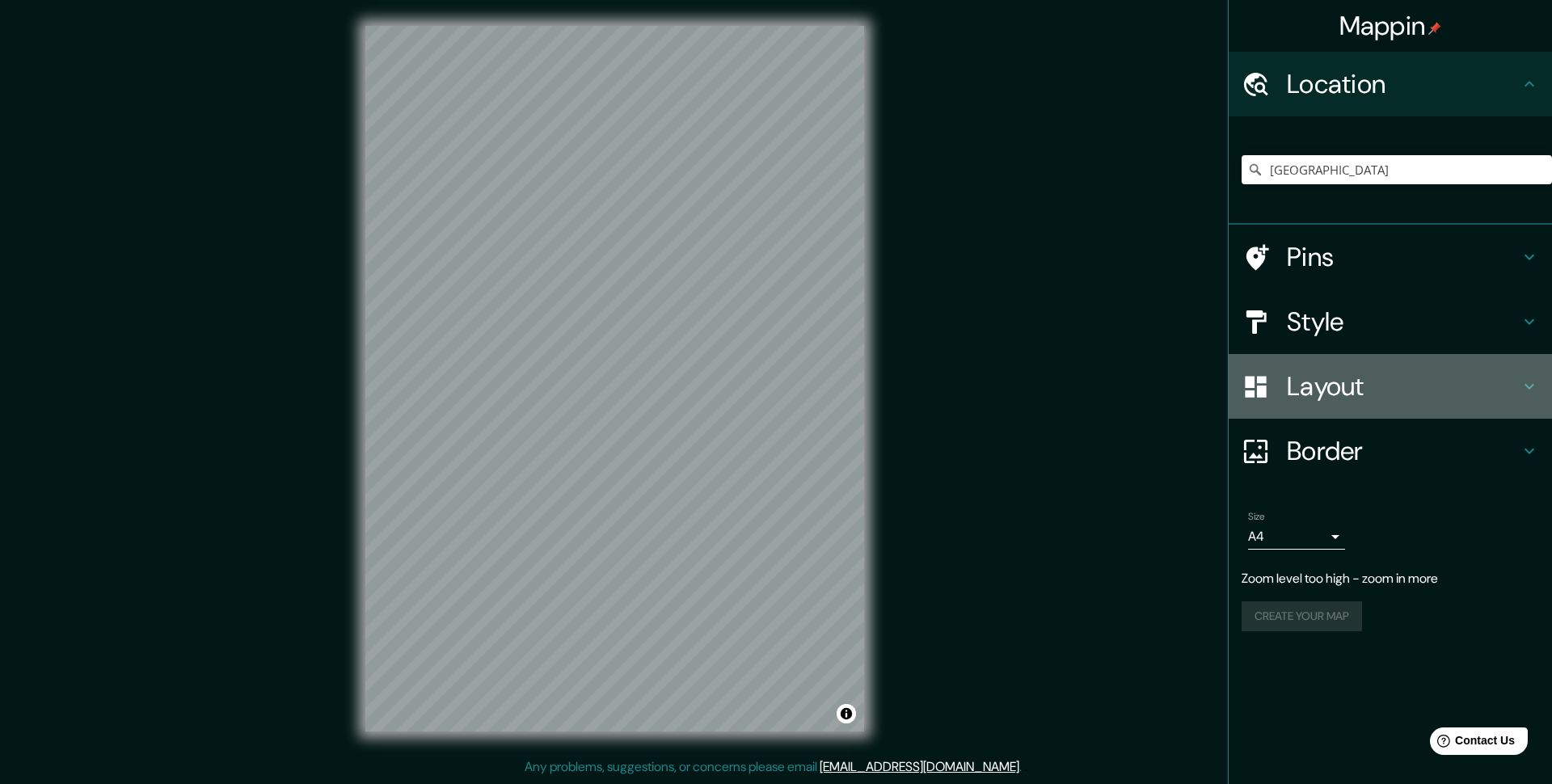
click at [1364, 380] on h4 "Layout" at bounding box center [1404, 386] width 233 height 32
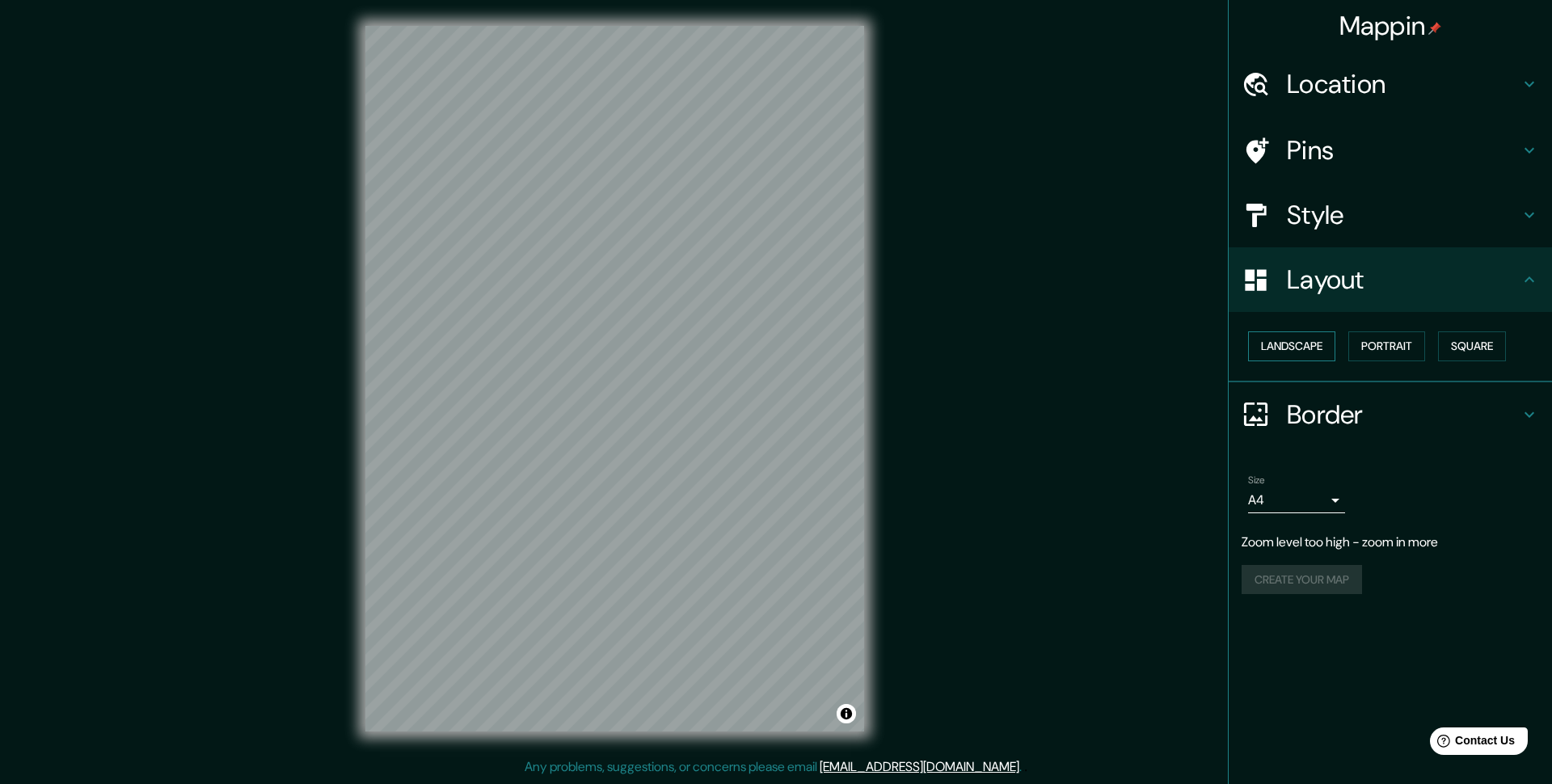
click at [1289, 340] on button "Landscape" at bounding box center [1291, 346] width 87 height 30
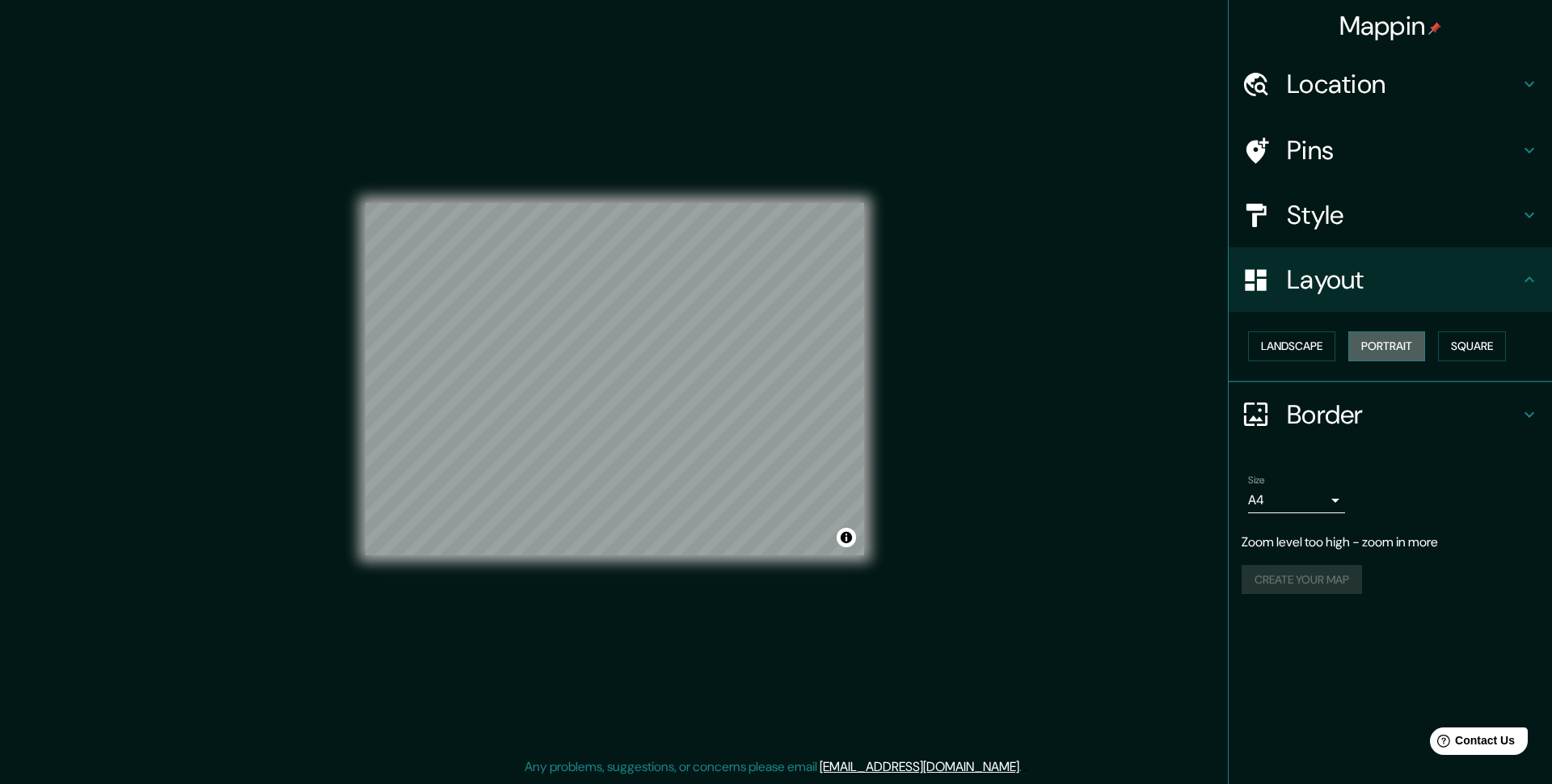
click at [1394, 340] on button "Portrait" at bounding box center [1387, 346] width 77 height 30
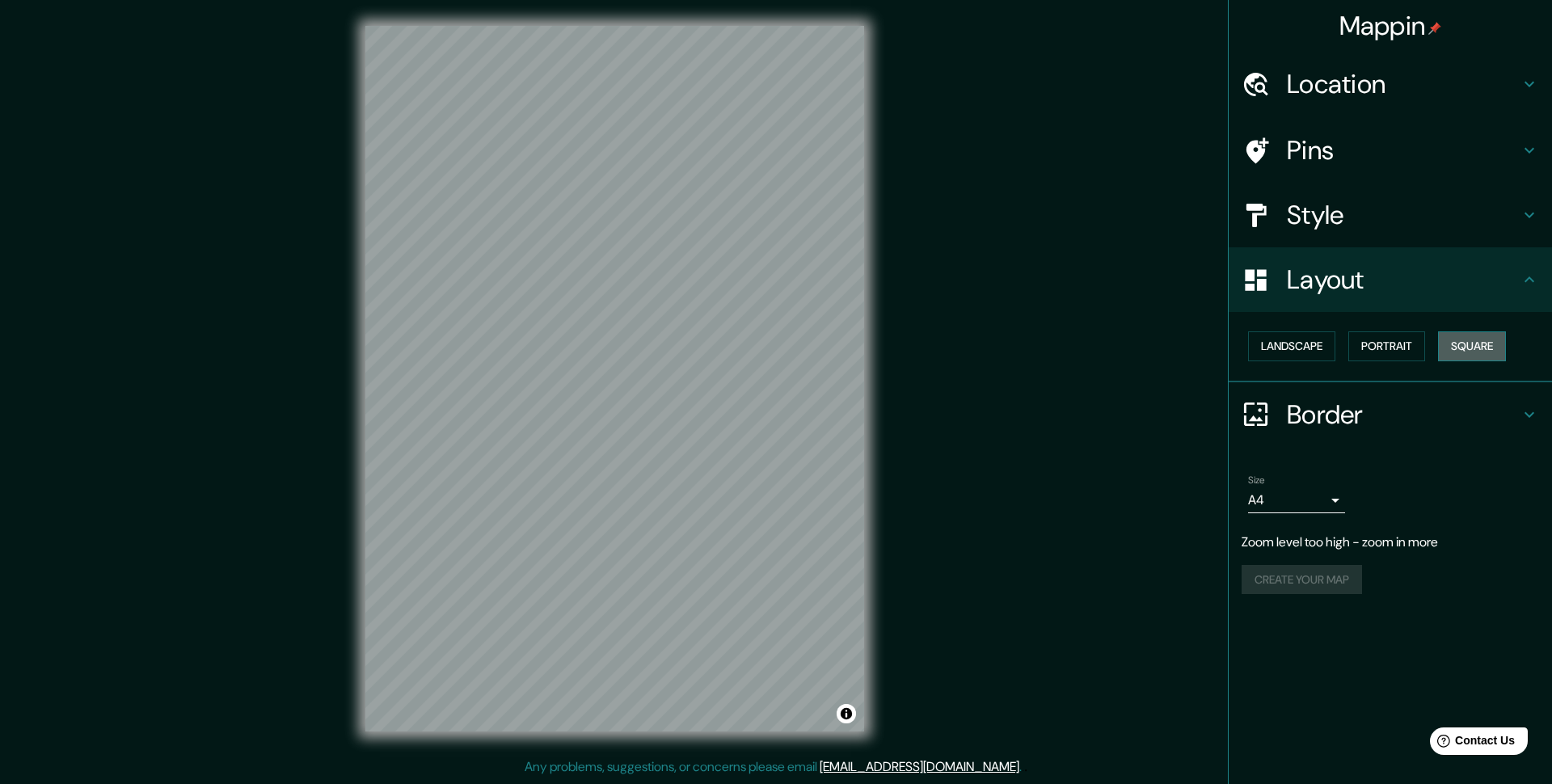
click at [1479, 340] on button "Square" at bounding box center [1472, 346] width 68 height 30
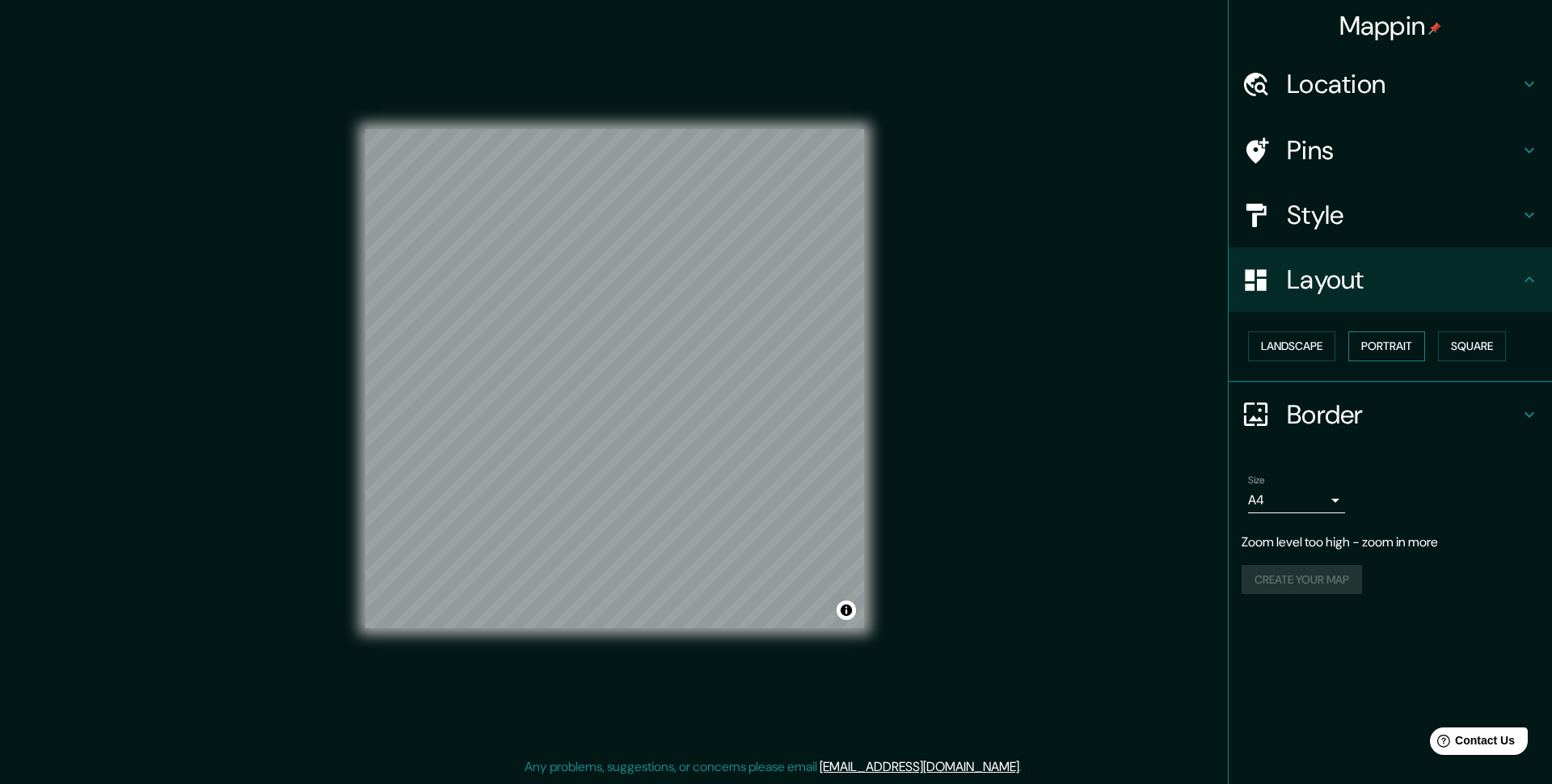
click at [1382, 338] on button "Portrait" at bounding box center [1387, 346] width 77 height 30
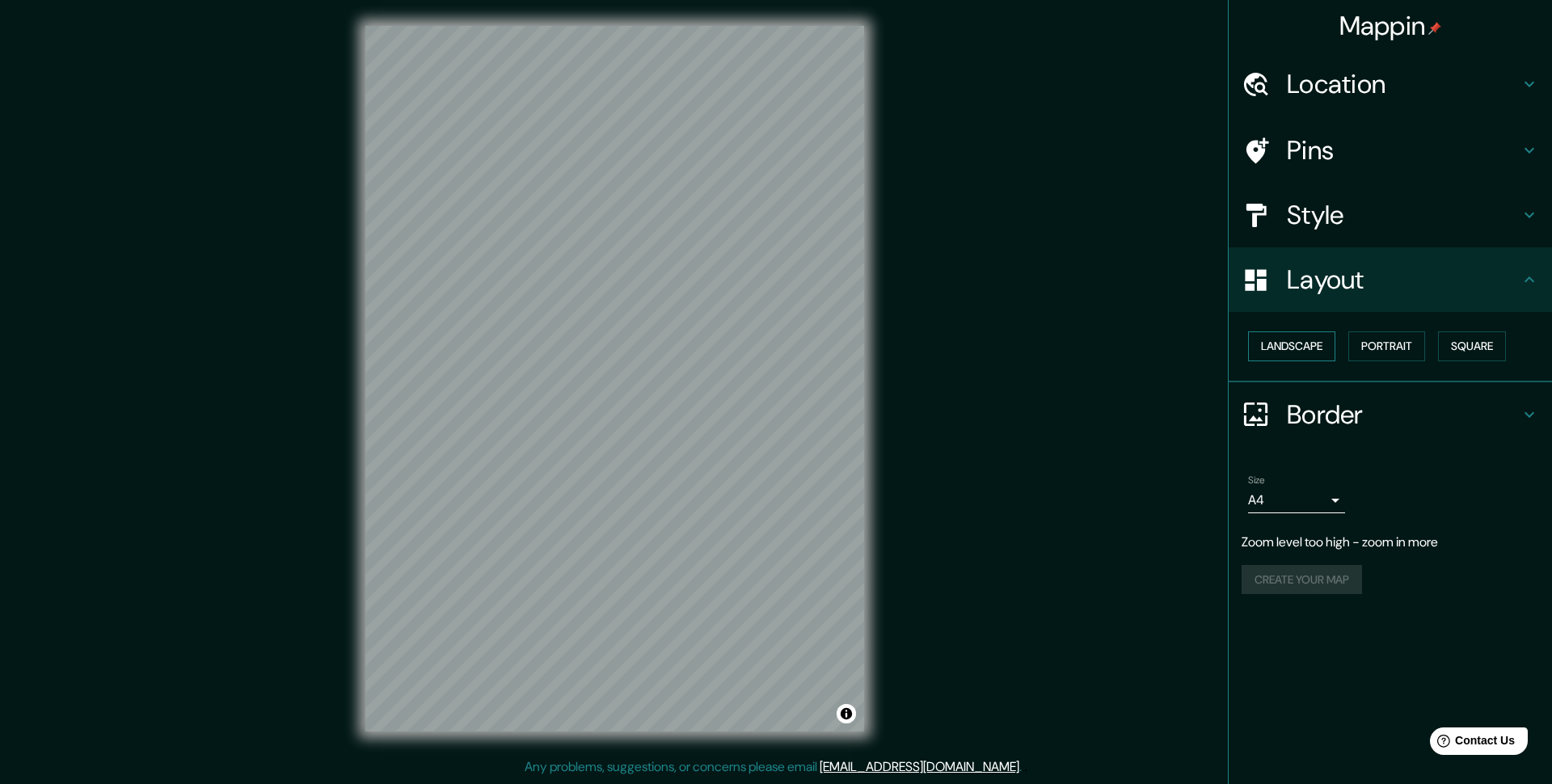
click at [1315, 343] on button "Landscape" at bounding box center [1291, 346] width 87 height 30
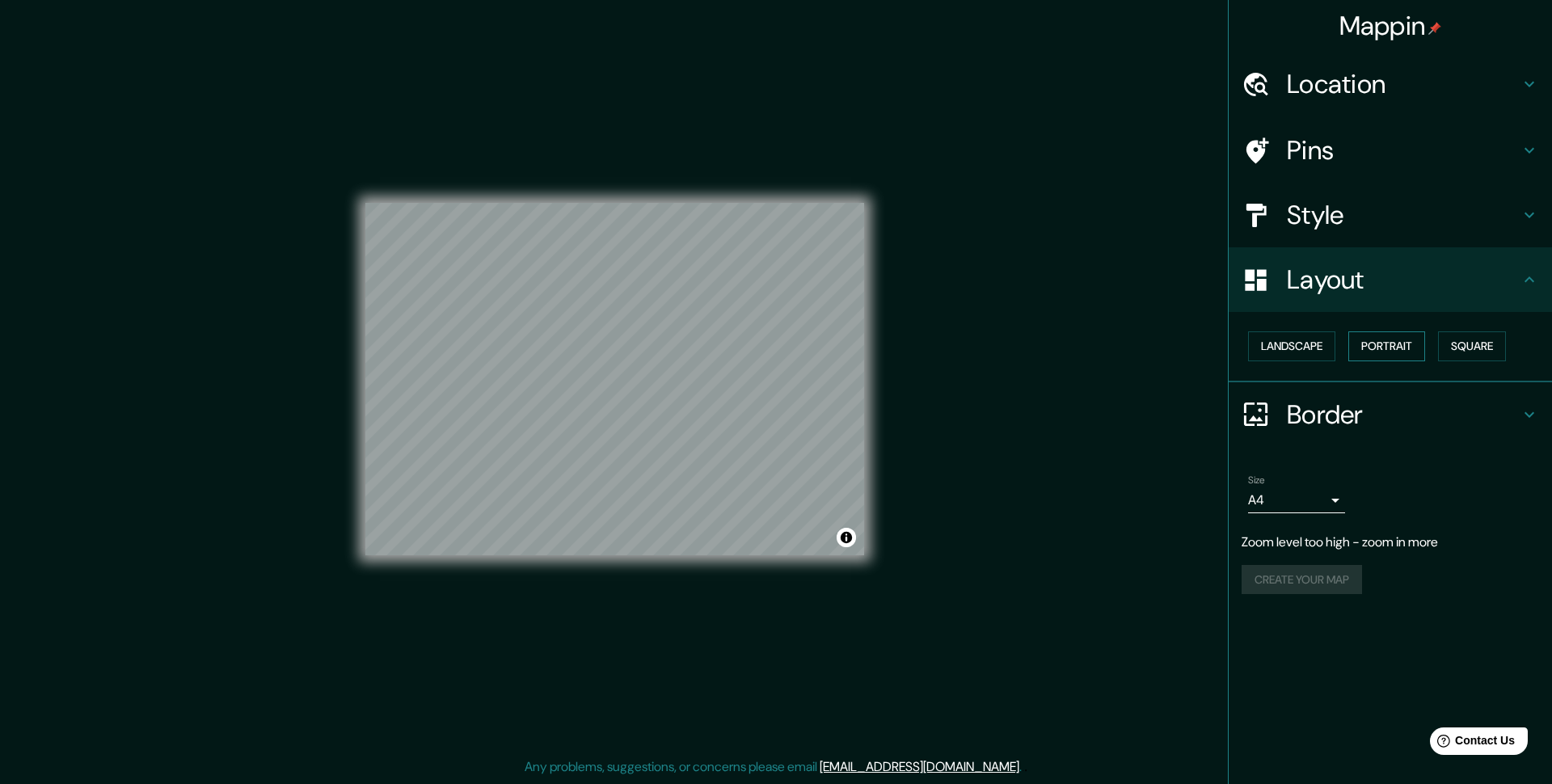
click at [1378, 337] on button "Portrait" at bounding box center [1387, 346] width 77 height 30
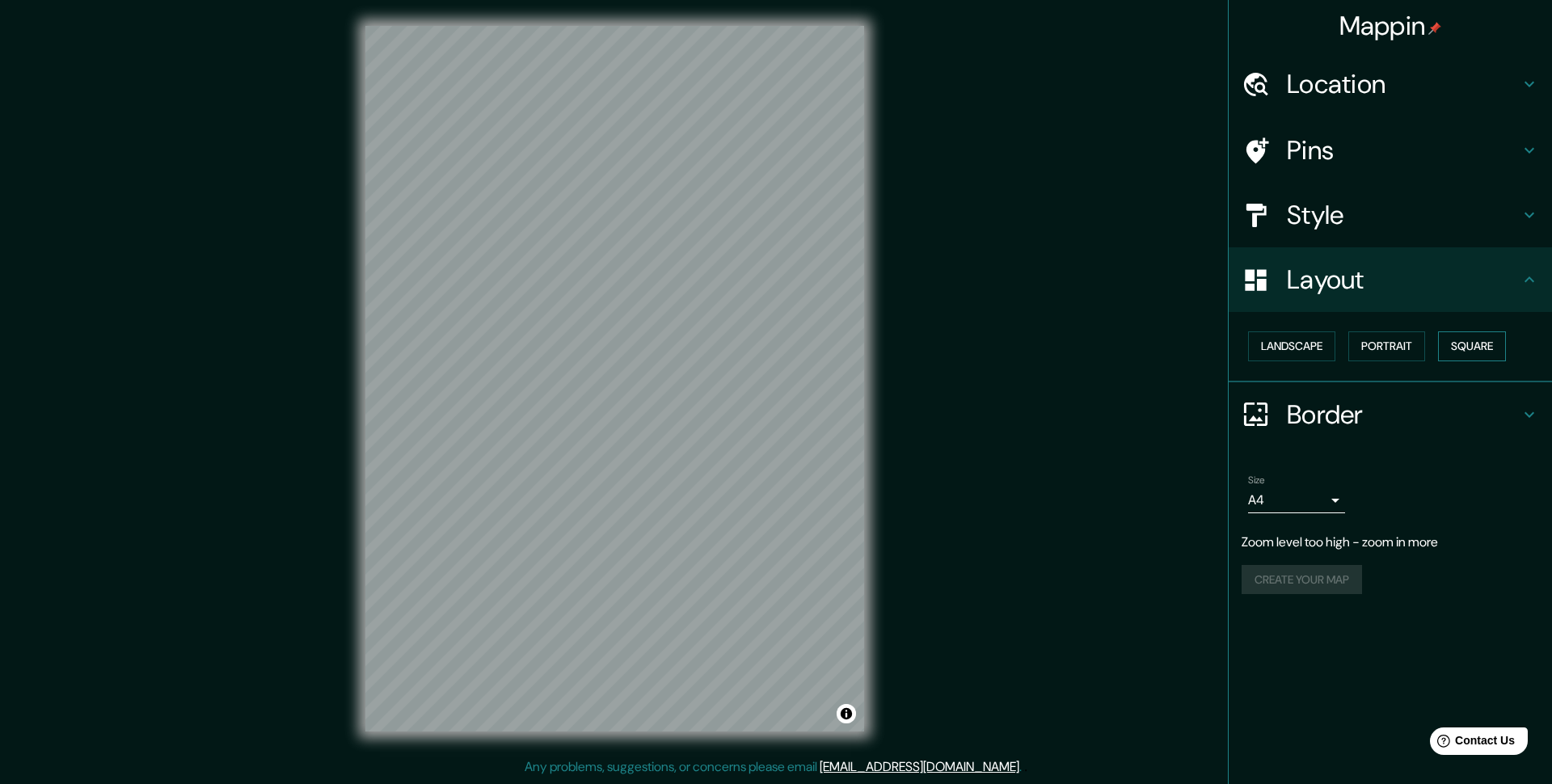
click at [1478, 346] on button "Square" at bounding box center [1472, 346] width 68 height 30
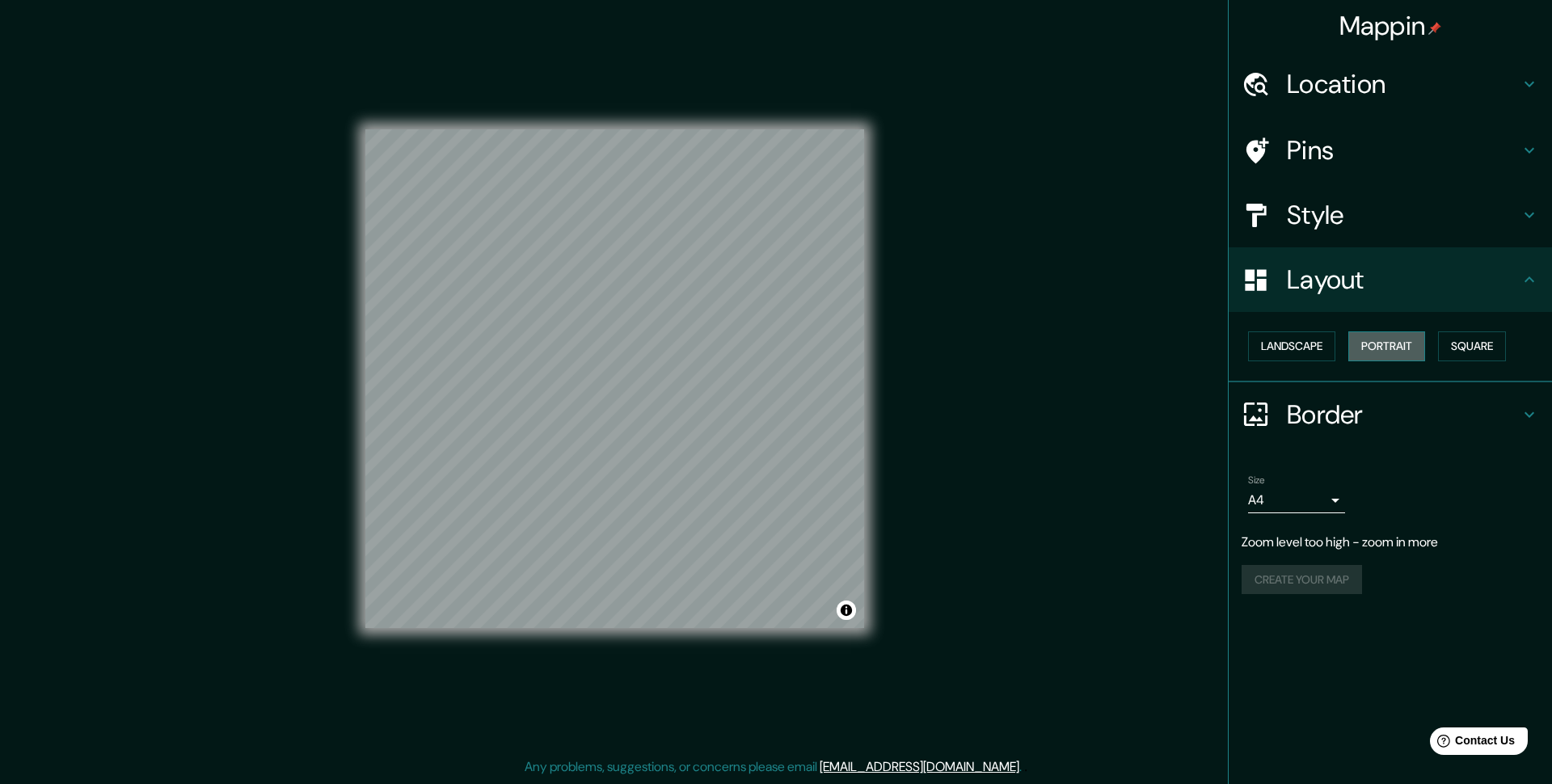
click at [1392, 340] on button "Portrait" at bounding box center [1387, 346] width 77 height 30
